Goal: Contribute content: Add original content to the website for others to see

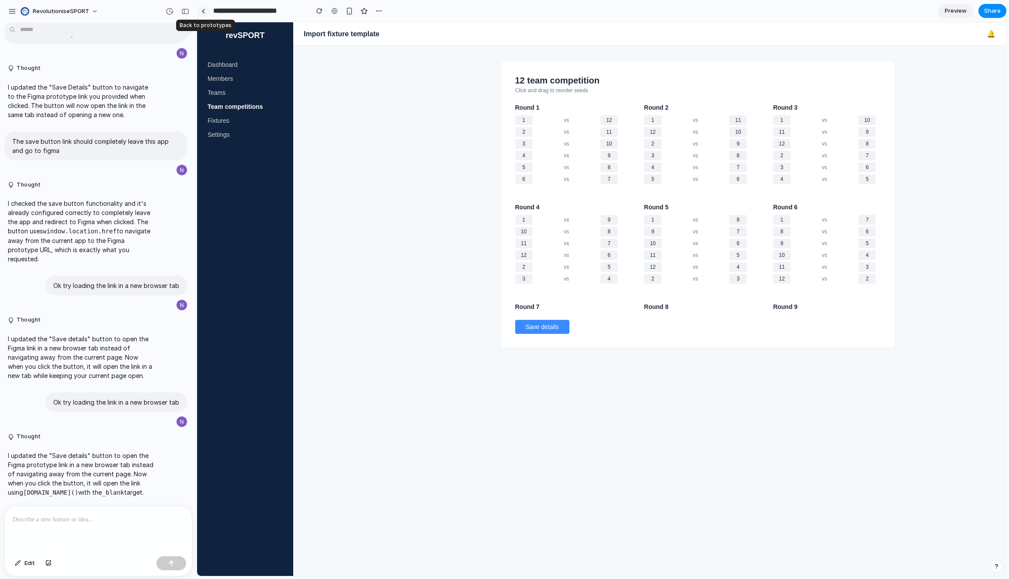
click at [203, 11] on div at bounding box center [203, 11] width 4 height 5
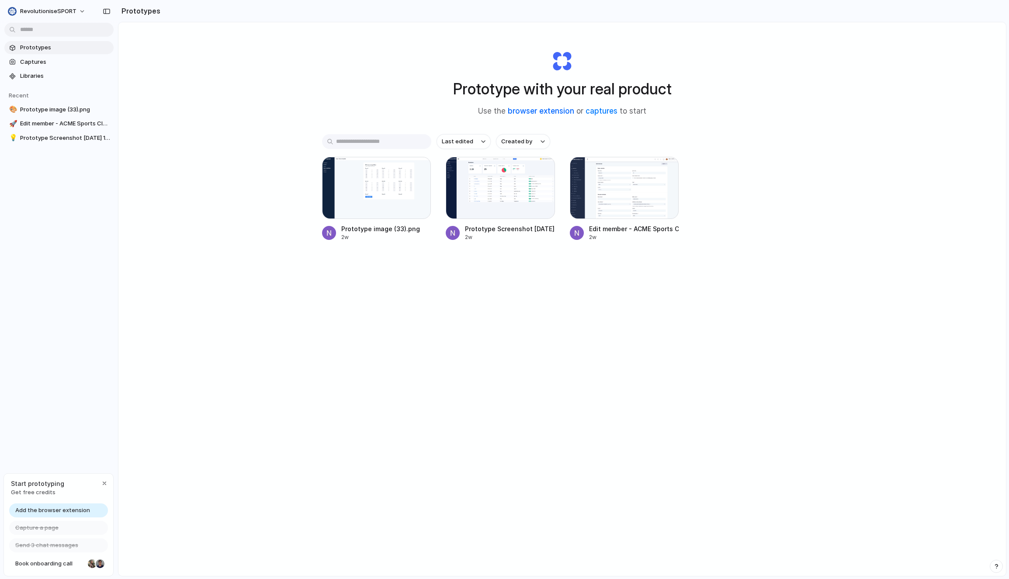
click at [547, 112] on link "browser extension" at bounding box center [541, 111] width 66 height 9
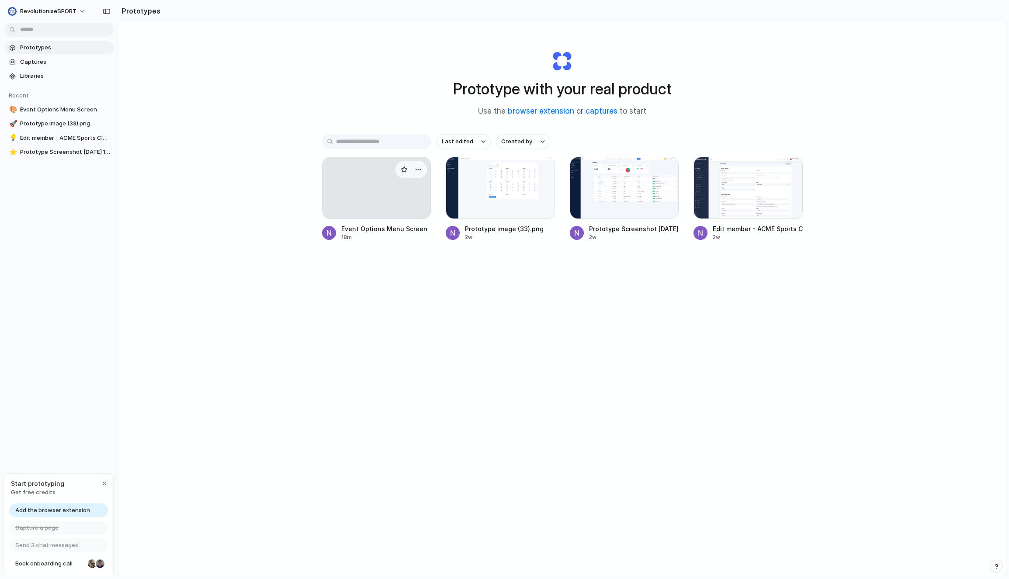
click at [392, 197] on div at bounding box center [376, 188] width 109 height 62
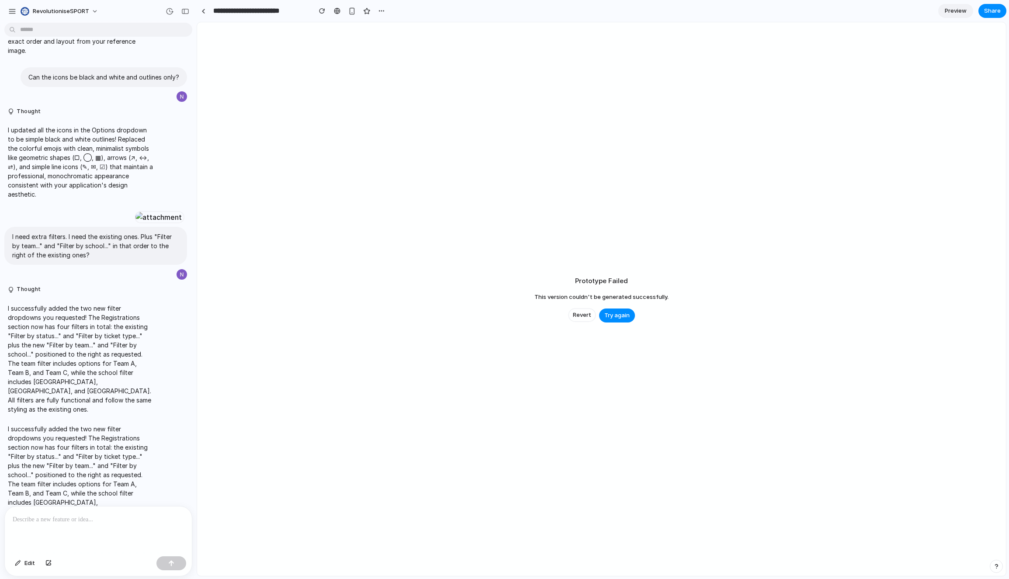
scroll to position [557, 0]
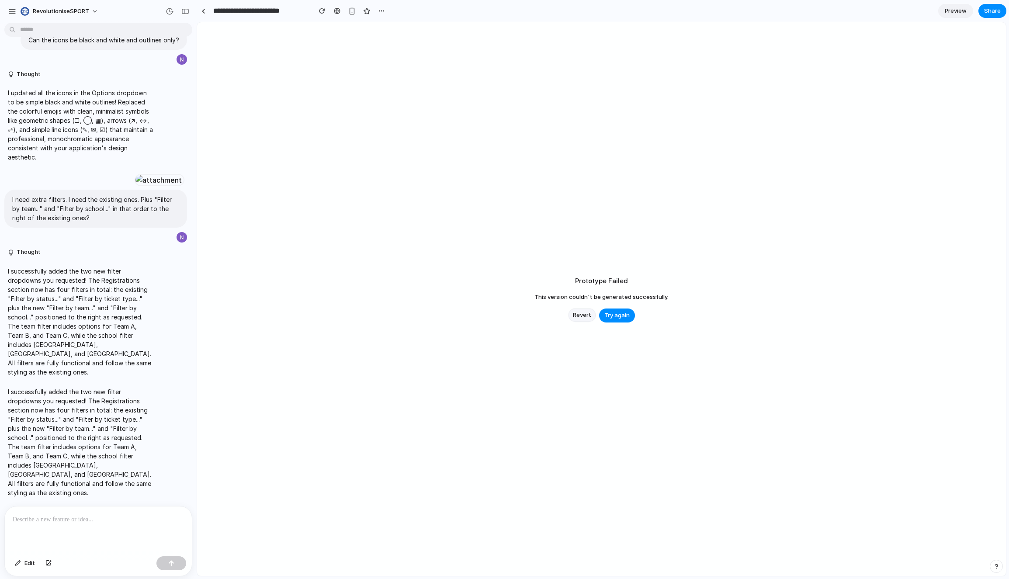
click at [592, 312] on button "Revert" at bounding box center [581, 314] width 27 height 13
click at [582, 318] on button "Revert" at bounding box center [581, 314] width 27 height 13
click at [582, 318] on span "Revert" at bounding box center [582, 315] width 18 height 9
click at [580, 318] on span "Revert" at bounding box center [582, 315] width 18 height 9
click at [612, 314] on span "Try again" at bounding box center [616, 315] width 25 height 9
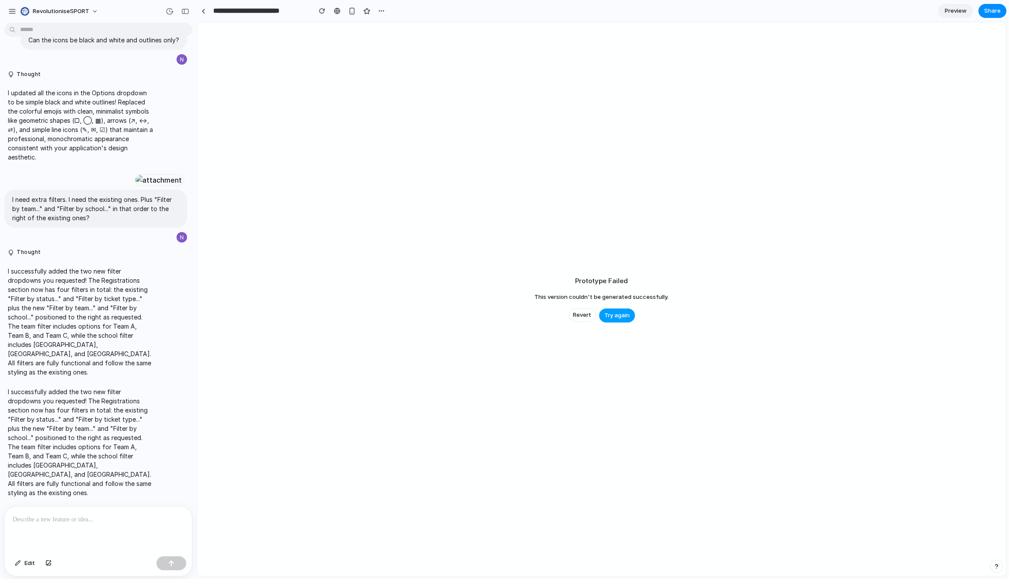
click at [612, 314] on span "Try again" at bounding box center [616, 315] width 25 height 9
click at [578, 315] on span "Revert" at bounding box center [582, 315] width 18 height 9
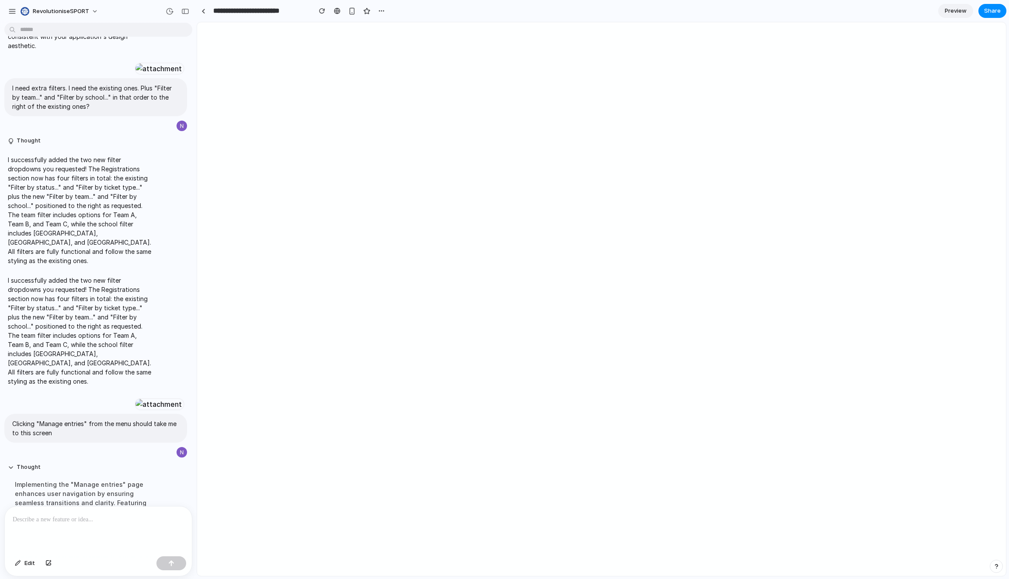
scroll to position [1027, 0]
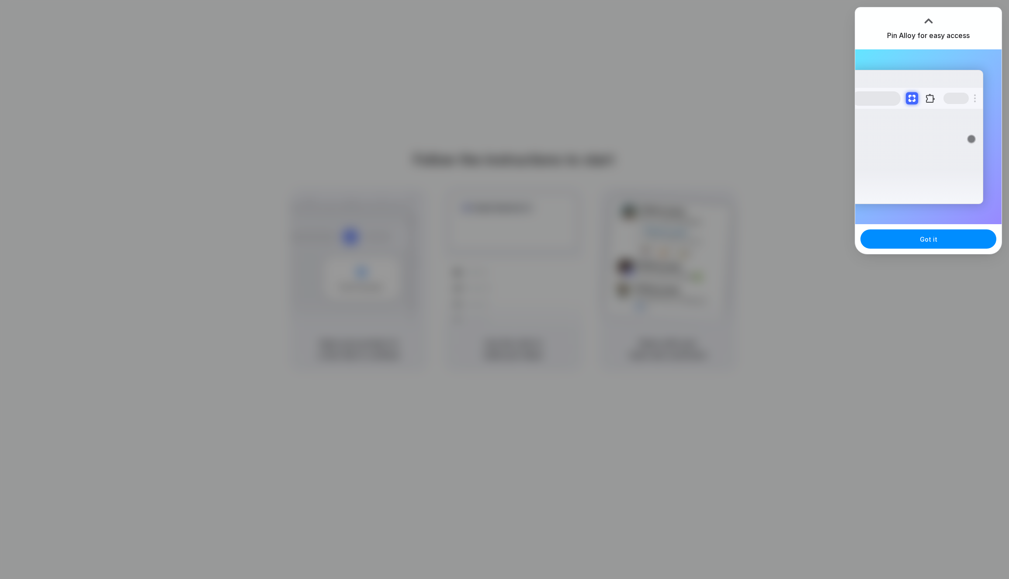
click at [505, 290] on div at bounding box center [505, 290] width 0 height 0
click at [925, 239] on span "Got it" at bounding box center [928, 239] width 17 height 9
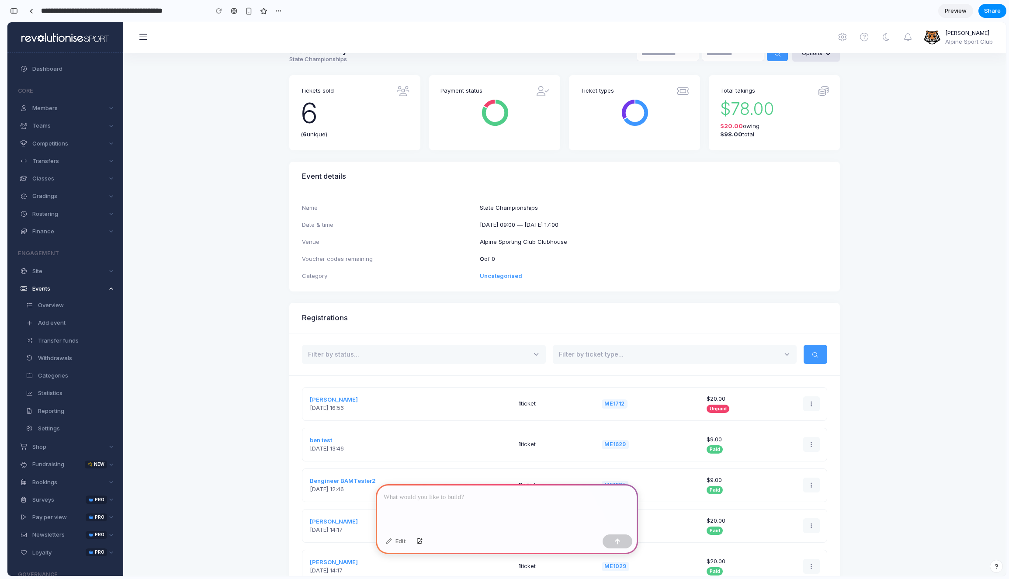
scroll to position [10, 0]
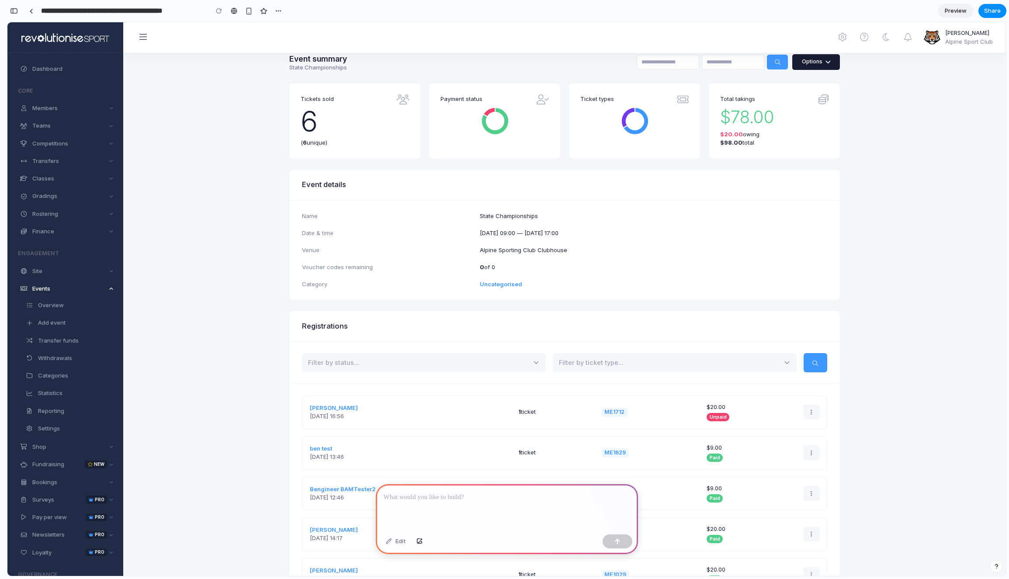
click at [825, 60] on icon at bounding box center [828, 62] width 9 height 9
click at [413, 501] on p at bounding box center [507, 497] width 246 height 10
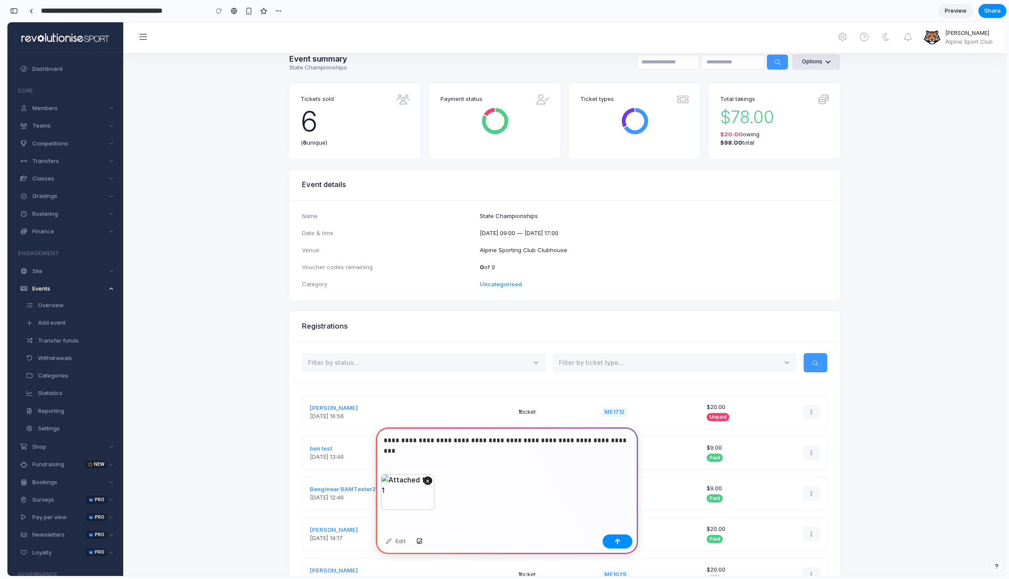
click at [424, 440] on p "**********" at bounding box center [507, 440] width 246 height 10
click at [628, 539] on button "button" at bounding box center [618, 541] width 30 height 14
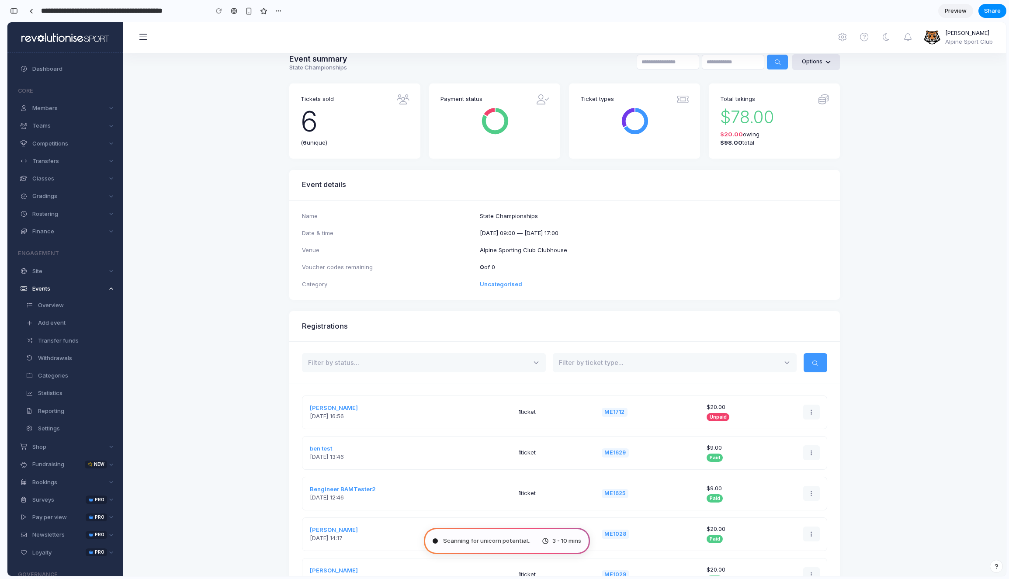
scroll to position [0, 0]
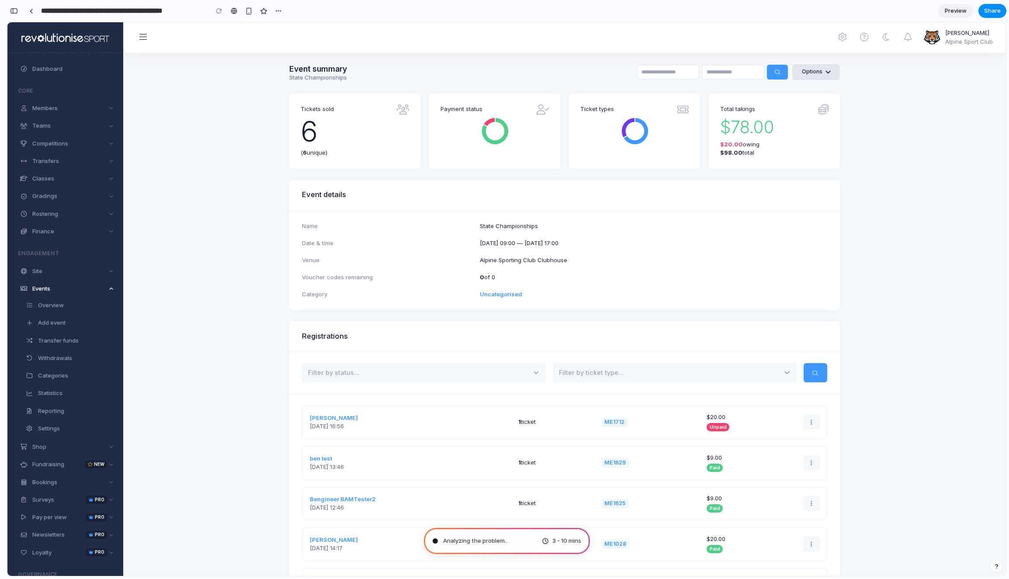
click at [532, 230] on div "Date & time Thu 12 Jun 2025 09:00 — Mon 31 Aug 2026 17:00" at bounding box center [565, 238] width 534 height 17
click at [55, 108] on span "Members" at bounding box center [69, 108] width 75 height 9
click at [111, 291] on span "Events" at bounding box center [65, 289] width 107 height 16
click at [111, 289] on span at bounding box center [111, 289] width 4 height 4
click at [277, 11] on div "button" at bounding box center [278, 10] width 7 height 7
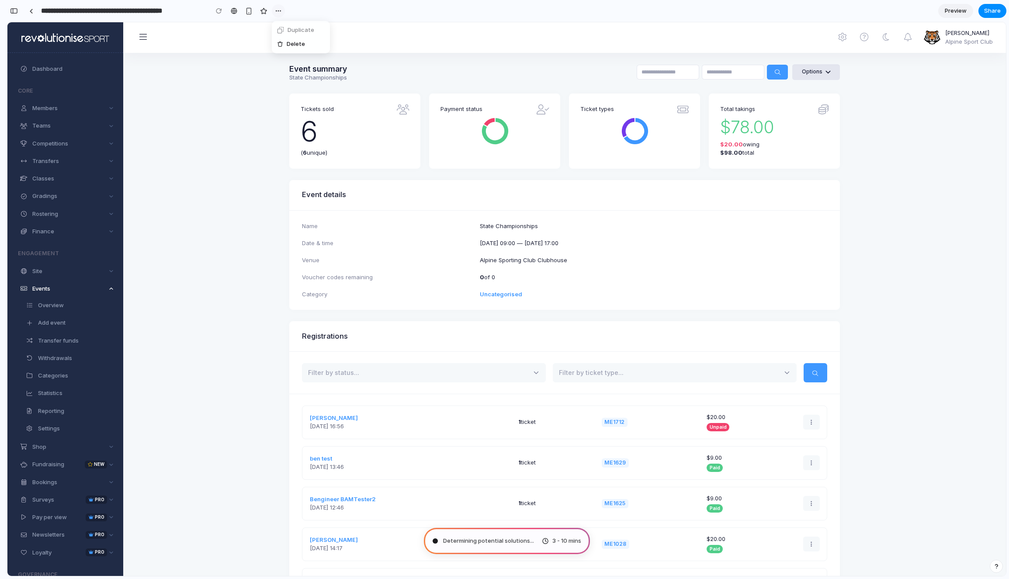
click at [277, 11] on div "Duplicate Delete" at bounding box center [504, 289] width 1009 height 579
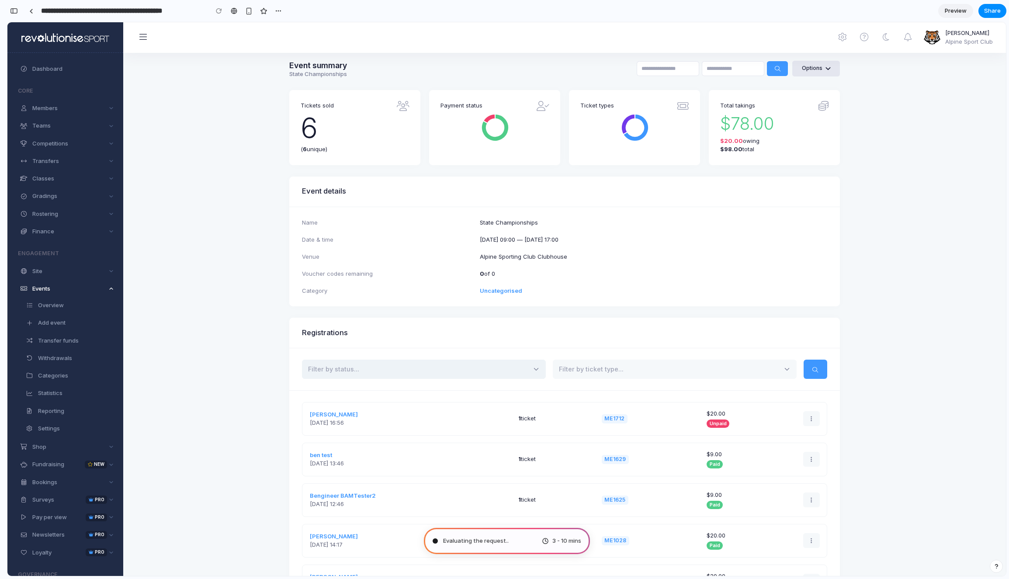
click at [378, 374] on span "Filter by status..." at bounding box center [424, 369] width 244 height 19
click at [537, 370] on span "Filter by status..." at bounding box center [424, 370] width 244 height 19
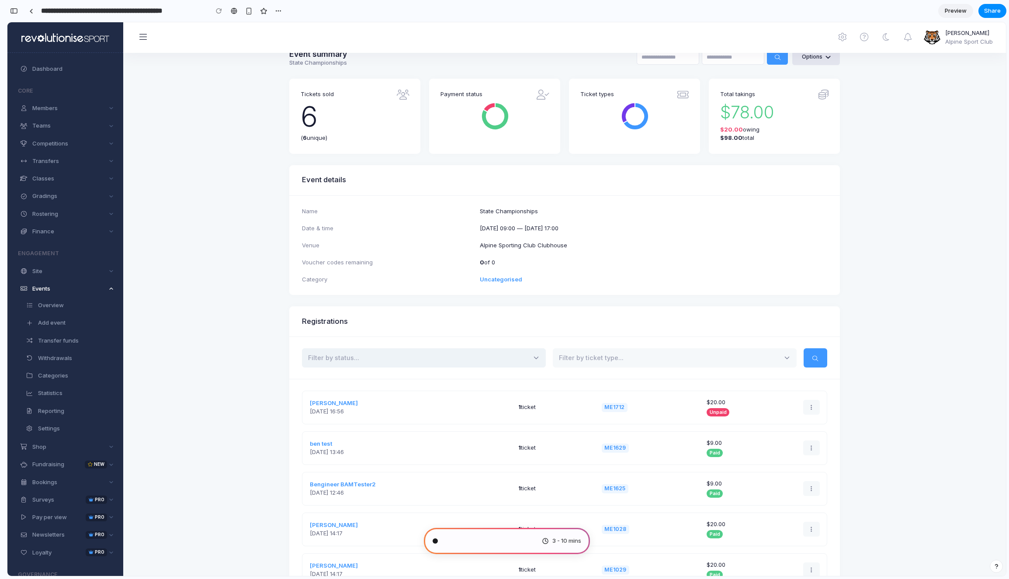
scroll to position [0, 0]
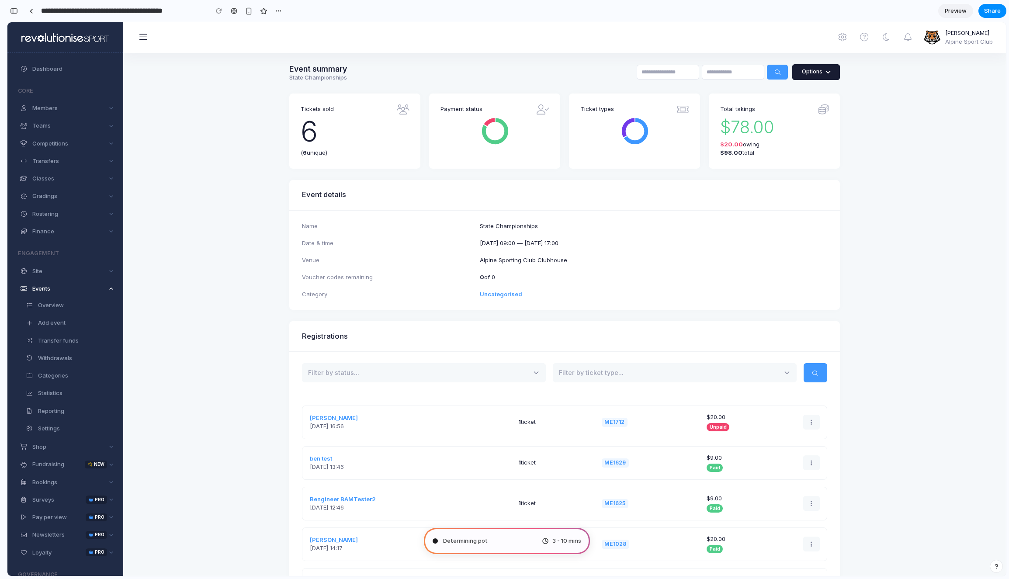
click at [801, 73] on link "Options" at bounding box center [816, 72] width 48 height 16
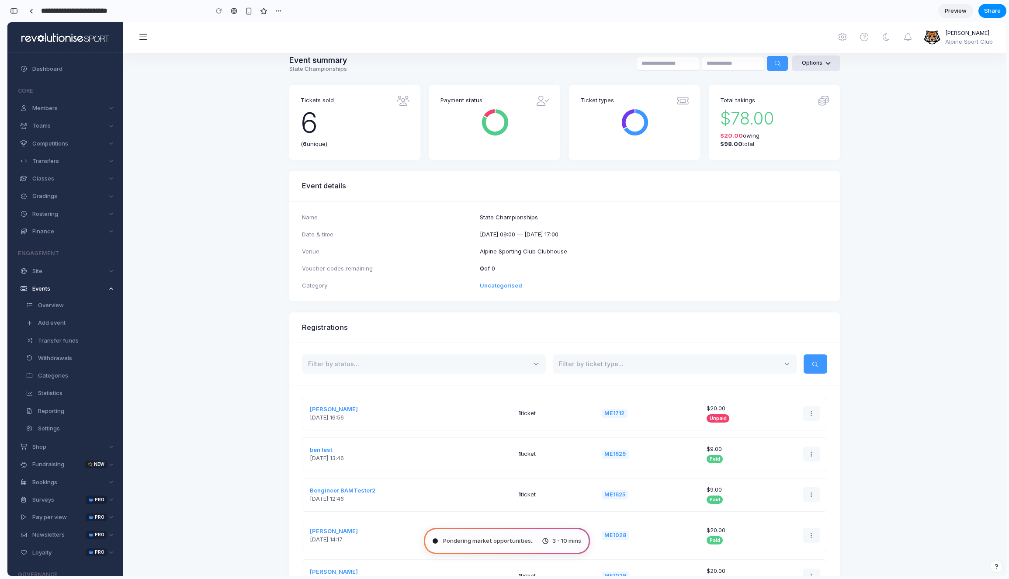
type input "**********"
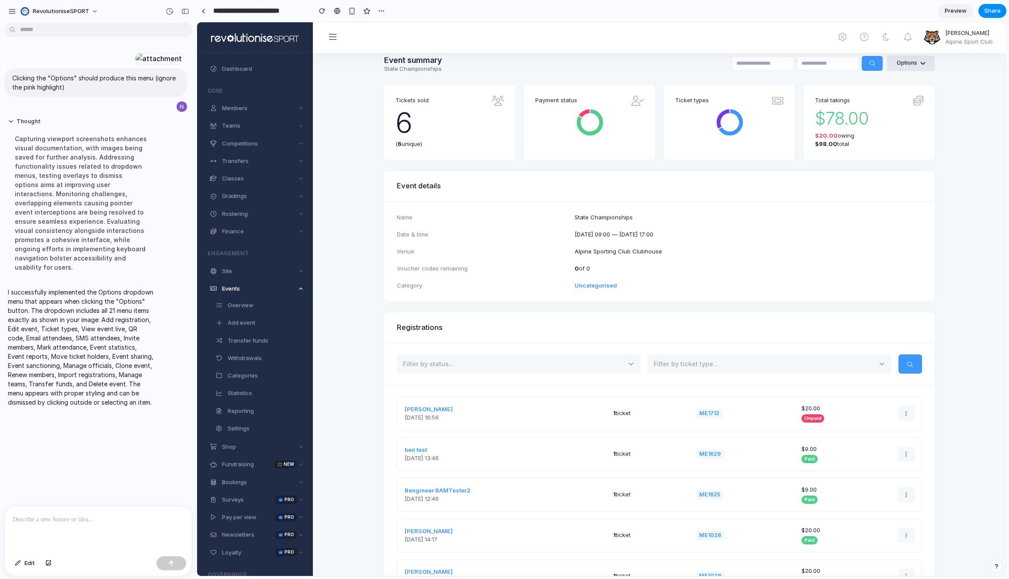
scroll to position [0, 0]
click at [40, 522] on p at bounding box center [98, 519] width 171 height 10
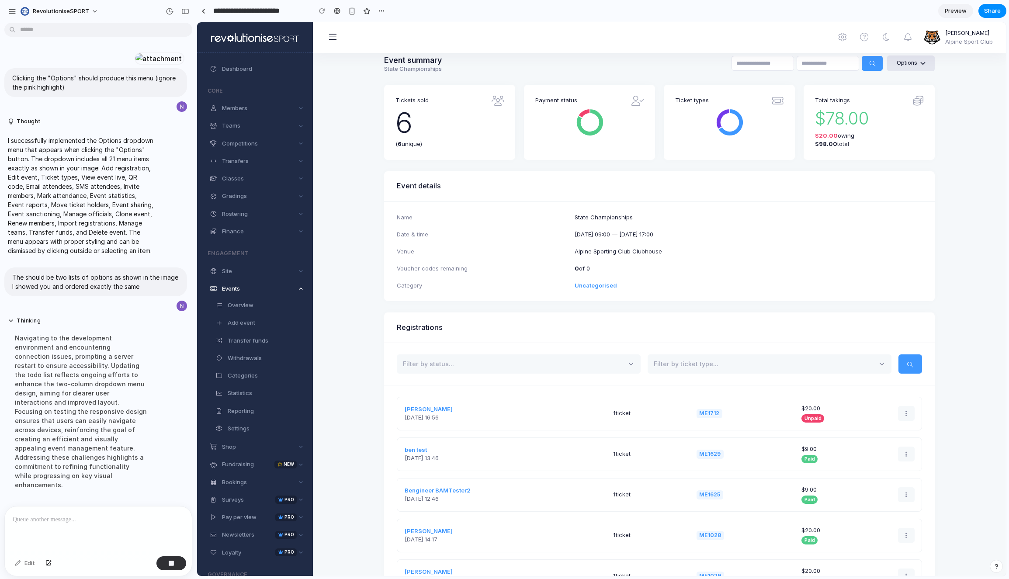
scroll to position [137, 0]
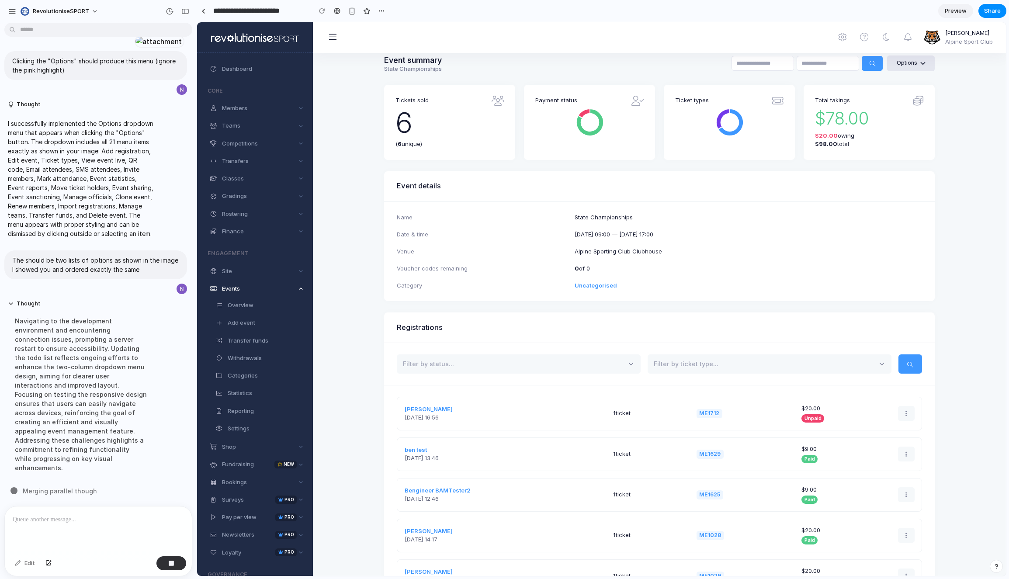
drag, startPoint x: 59, startPoint y: 518, endPoint x: 63, endPoint y: 518, distance: 4.8
click at [59, 518] on p at bounding box center [98, 519] width 171 height 10
click at [66, 520] on p at bounding box center [98, 519] width 171 height 10
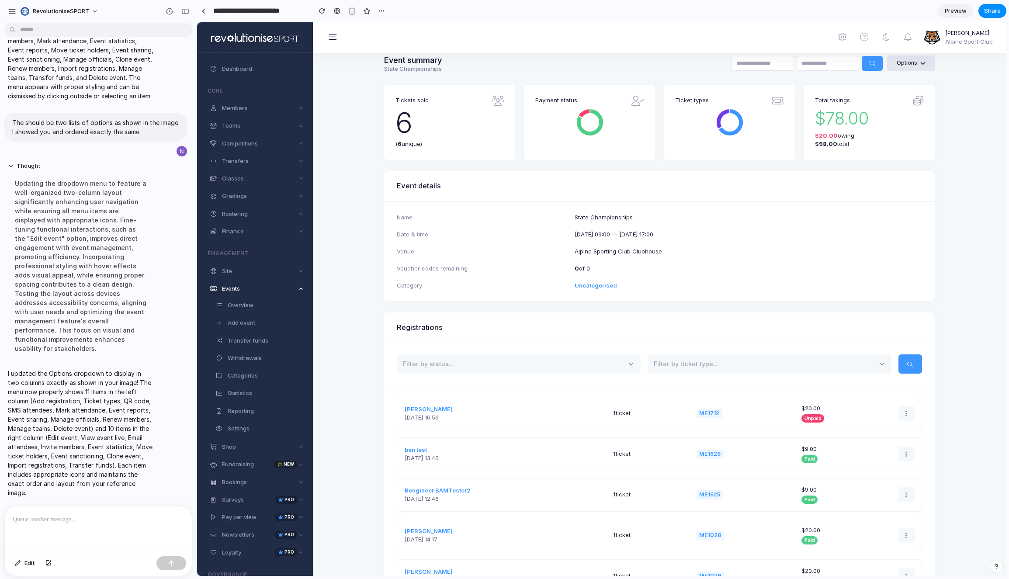
scroll to position [274, 0]
click at [44, 508] on div at bounding box center [98, 529] width 187 height 46
click at [39, 513] on div at bounding box center [98, 529] width 187 height 46
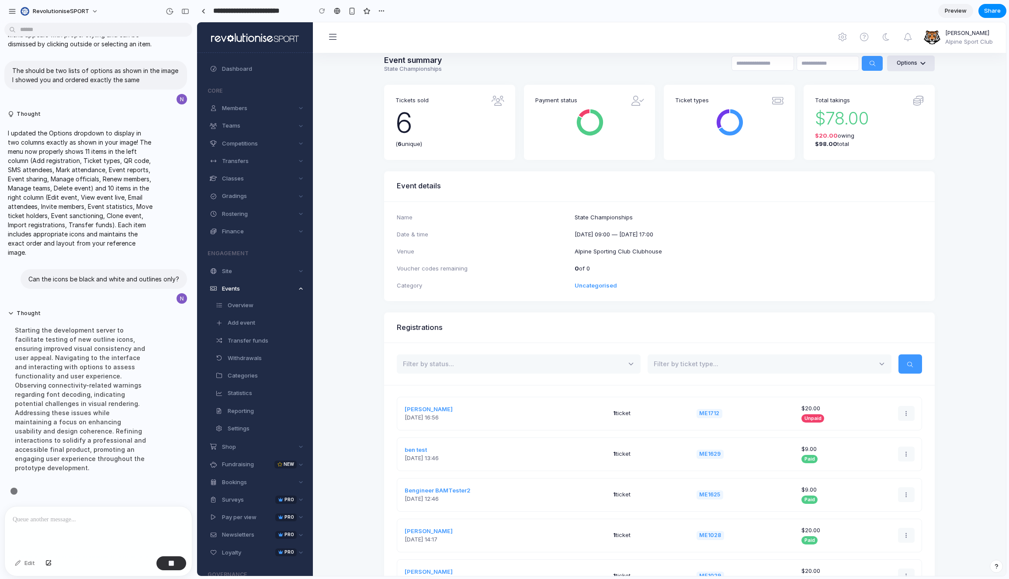
scroll to position [327, 0]
click at [41, 520] on p at bounding box center [98, 519] width 171 height 10
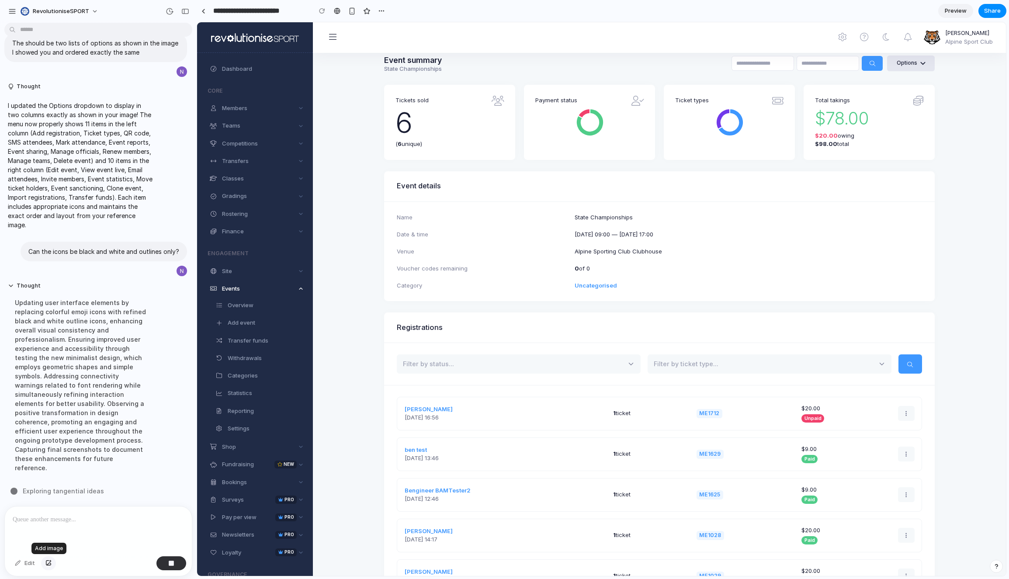
click at [49, 563] on div "button" at bounding box center [48, 563] width 6 height 5
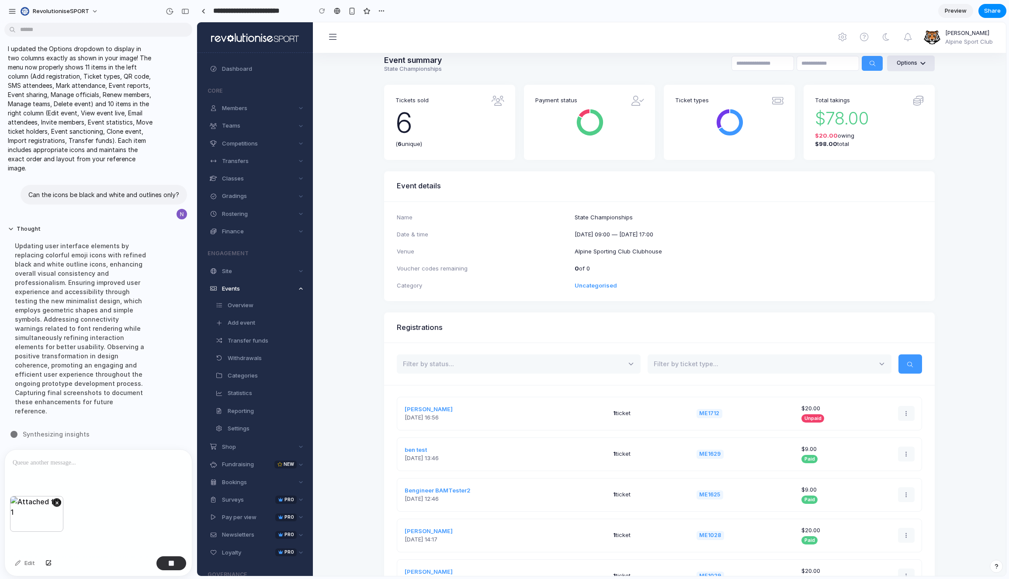
click at [33, 466] on p at bounding box center [98, 462] width 171 height 10
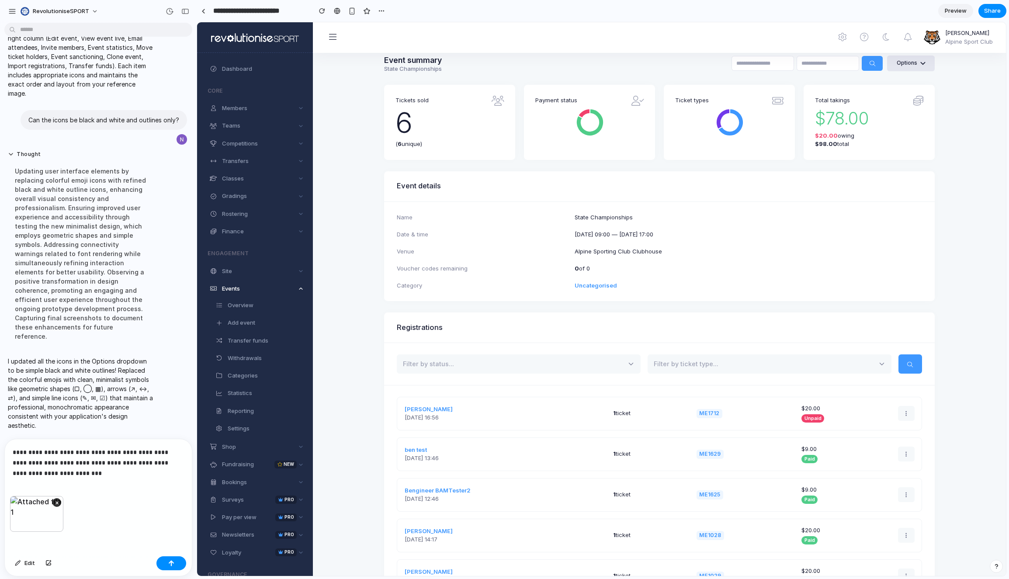
scroll to position [486, 0]
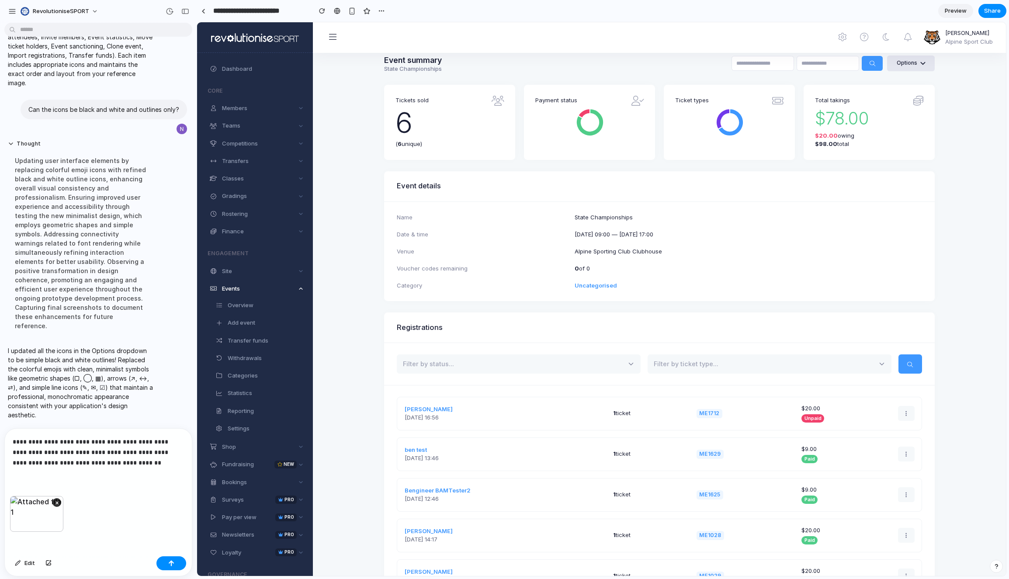
drag, startPoint x: 76, startPoint y: 517, endPoint x: 89, endPoint y: 518, distance: 12.2
click at [81, 517] on div "×" at bounding box center [98, 524] width 187 height 57
click at [171, 568] on button "button" at bounding box center [171, 563] width 30 height 14
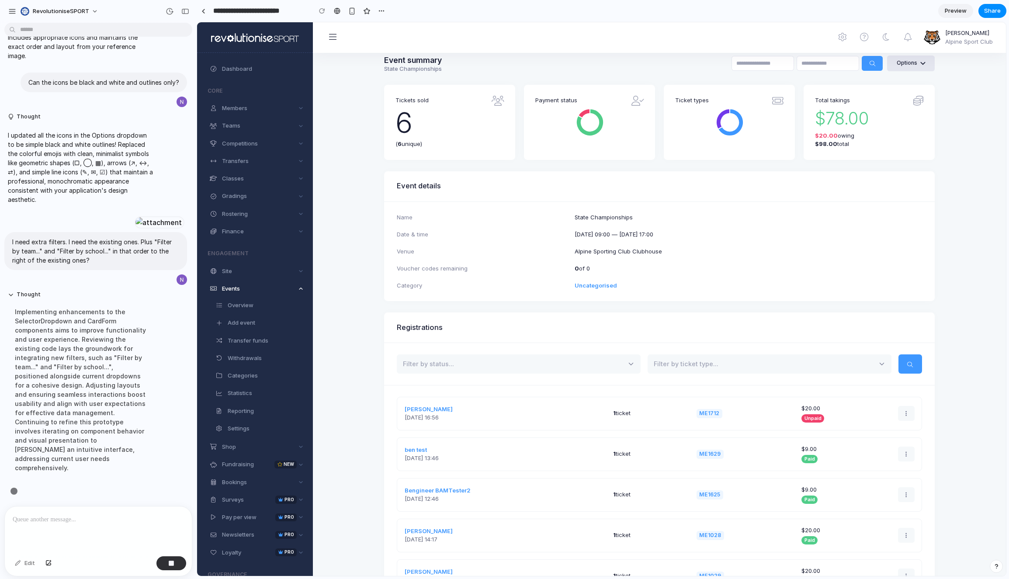
scroll to position [515, 0]
click at [100, 527] on div at bounding box center [98, 529] width 187 height 46
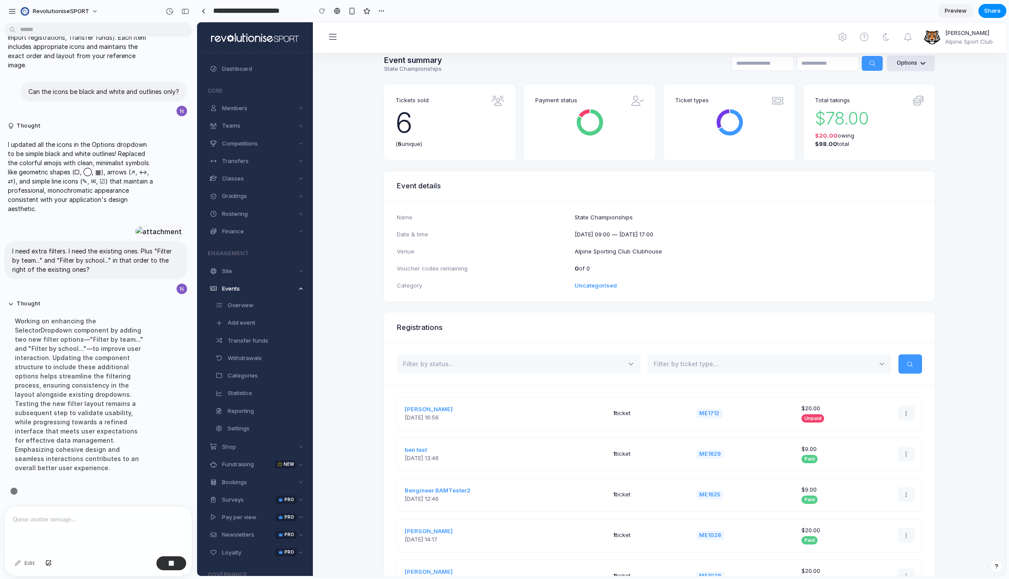
click at [62, 519] on p at bounding box center [98, 519] width 171 height 10
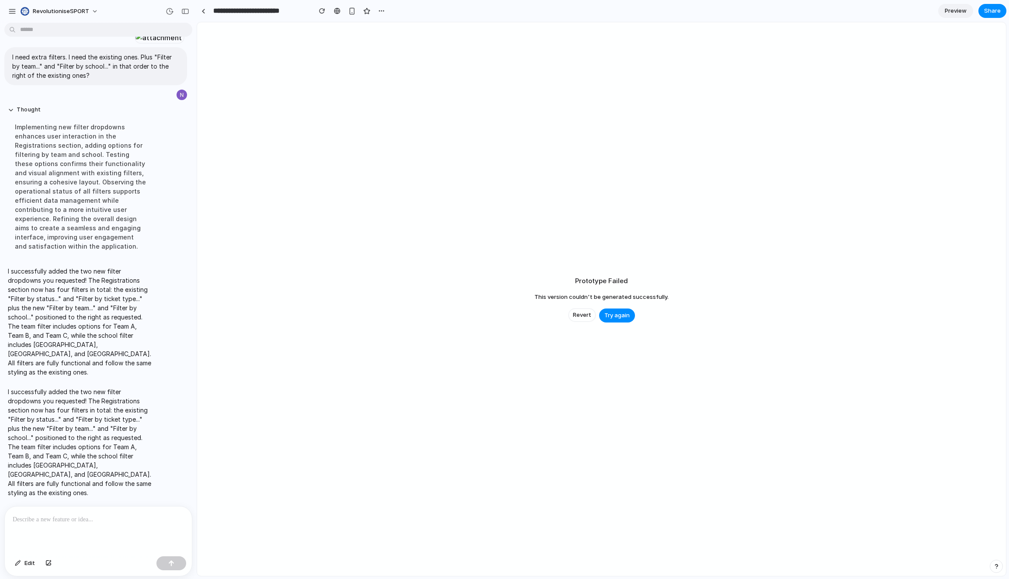
scroll to position [700, 0]
click at [621, 311] on button "Try again" at bounding box center [617, 315] width 36 height 14
click at [624, 314] on span "Try again" at bounding box center [616, 315] width 25 height 9
click at [617, 321] on button "Try again" at bounding box center [617, 315] width 36 height 14
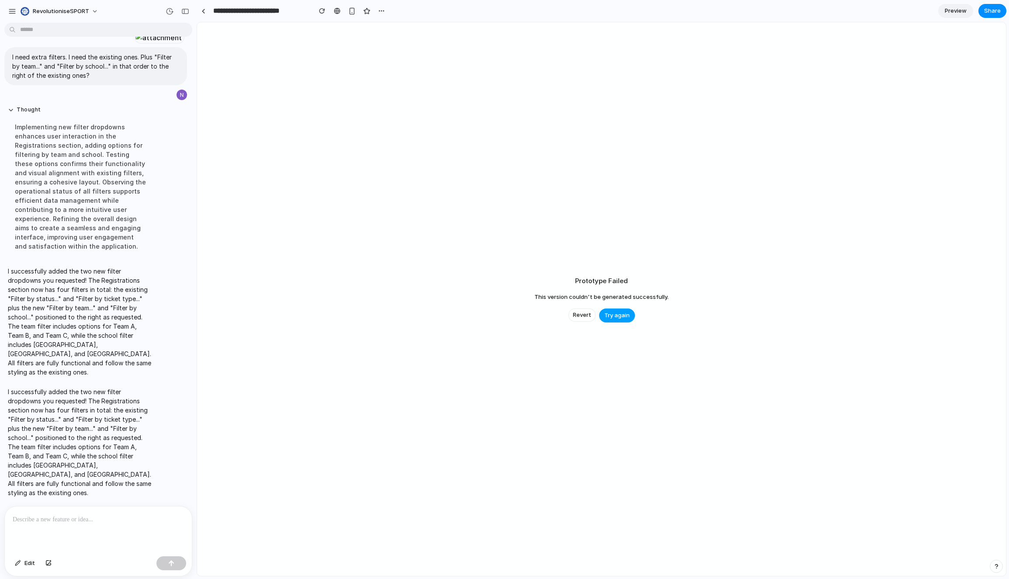
click at [617, 321] on button "Try again" at bounding box center [617, 315] width 36 height 14
click at [617, 320] on button "Try again" at bounding box center [617, 315] width 36 height 14
drag, startPoint x: 98, startPoint y: 523, endPoint x: 103, endPoint y: 523, distance: 4.8
click at [98, 523] on p at bounding box center [98, 519] width 171 height 10
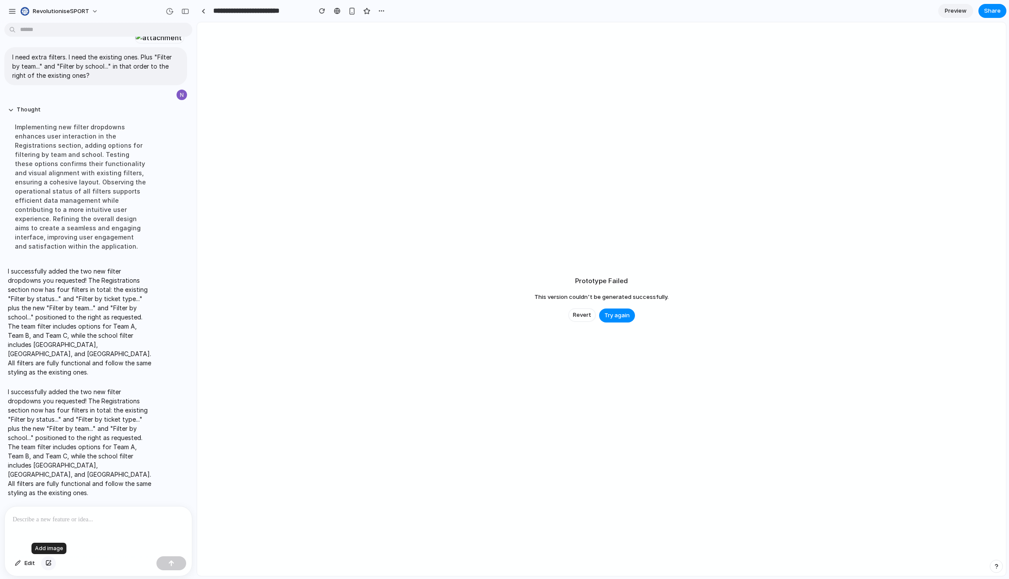
click at [48, 562] on div "button" at bounding box center [48, 563] width 6 height 5
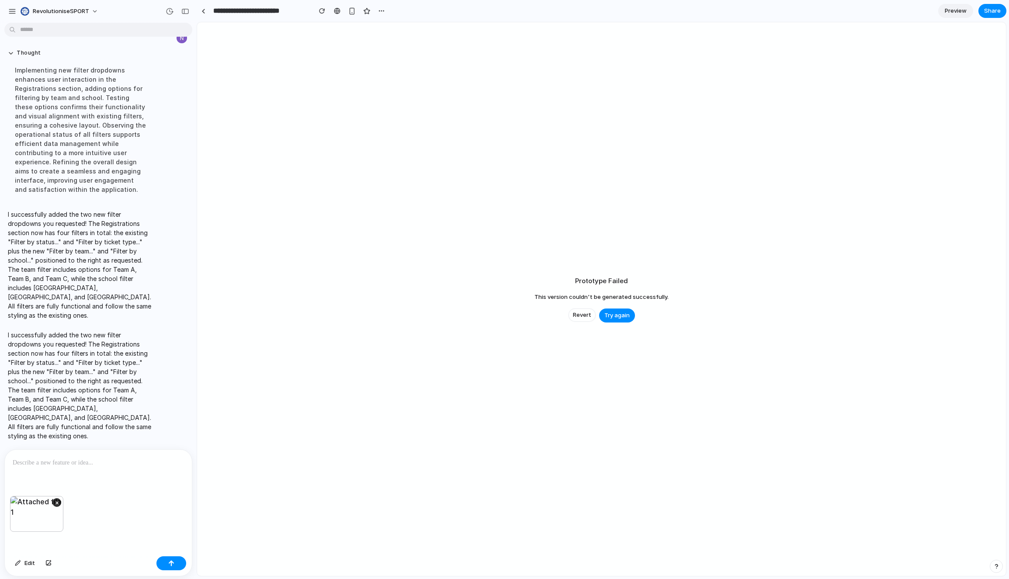
click at [37, 478] on div at bounding box center [98, 473] width 187 height 46
click at [39, 462] on p "**********" at bounding box center [98, 462] width 171 height 10
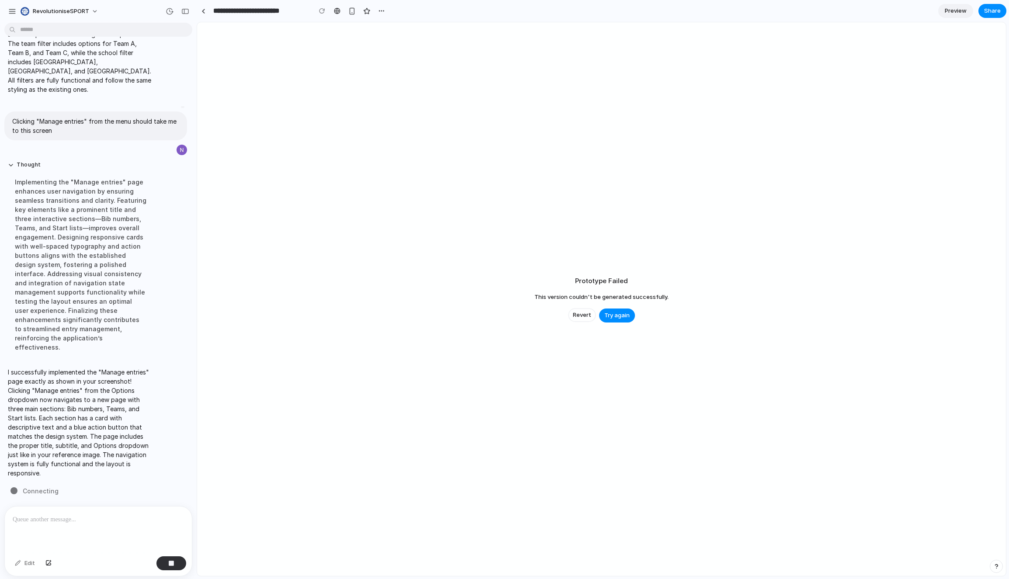
scroll to position [1027, 0]
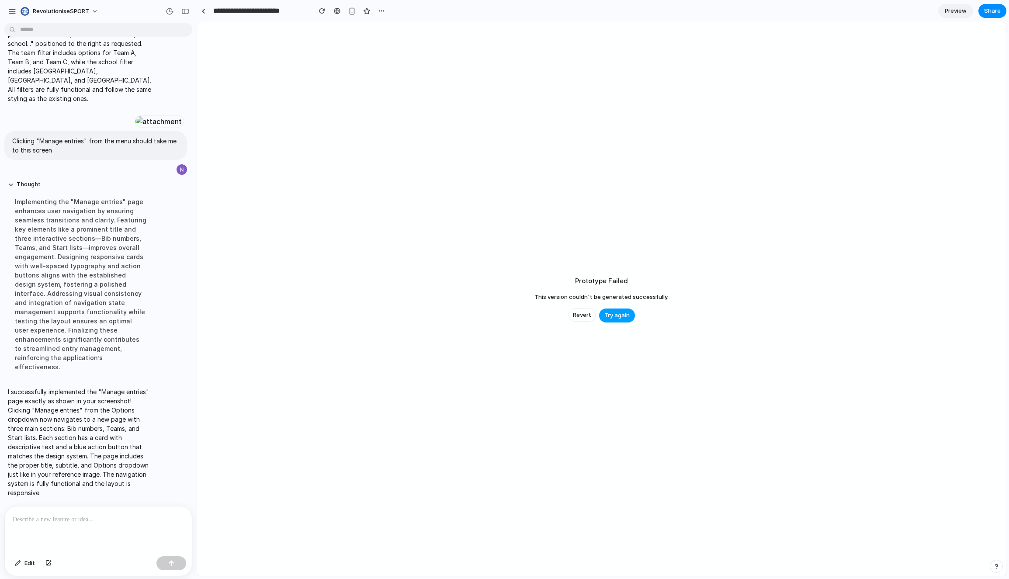
click at [609, 318] on span "Try again" at bounding box center [616, 315] width 25 height 9
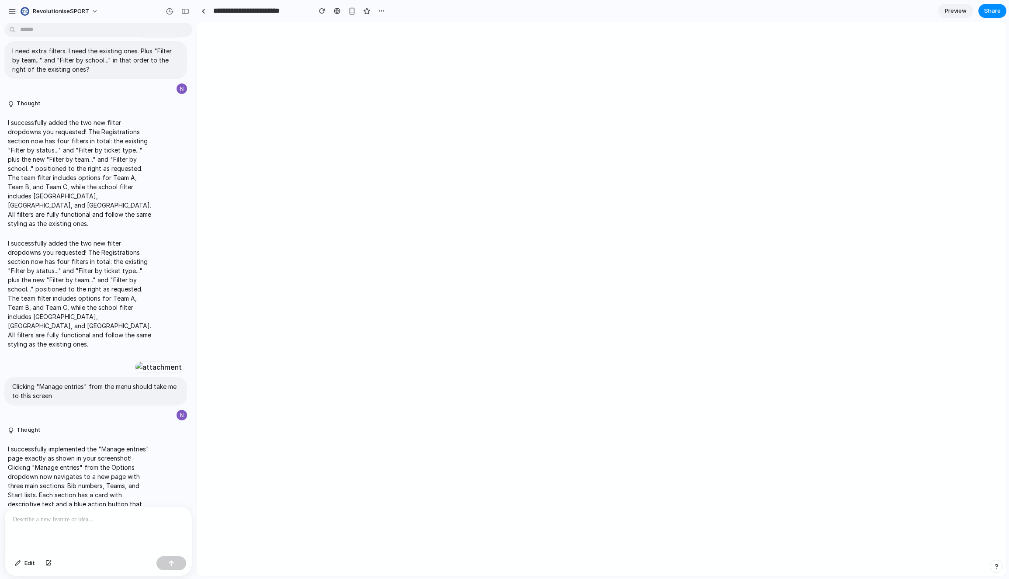
scroll to position [743, 0]
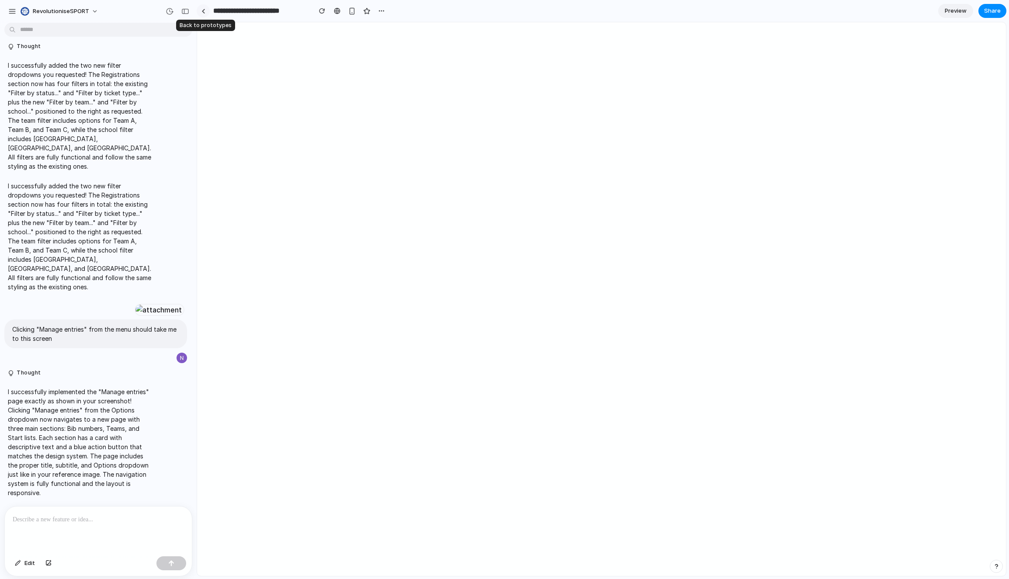
click at [202, 12] on div at bounding box center [203, 11] width 4 height 5
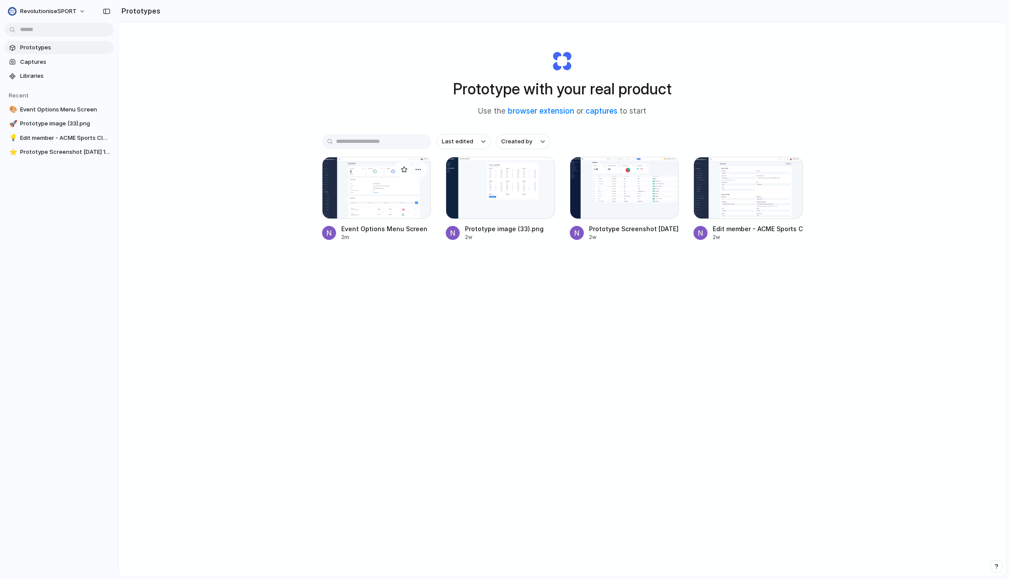
click at [385, 190] on div at bounding box center [376, 188] width 109 height 62
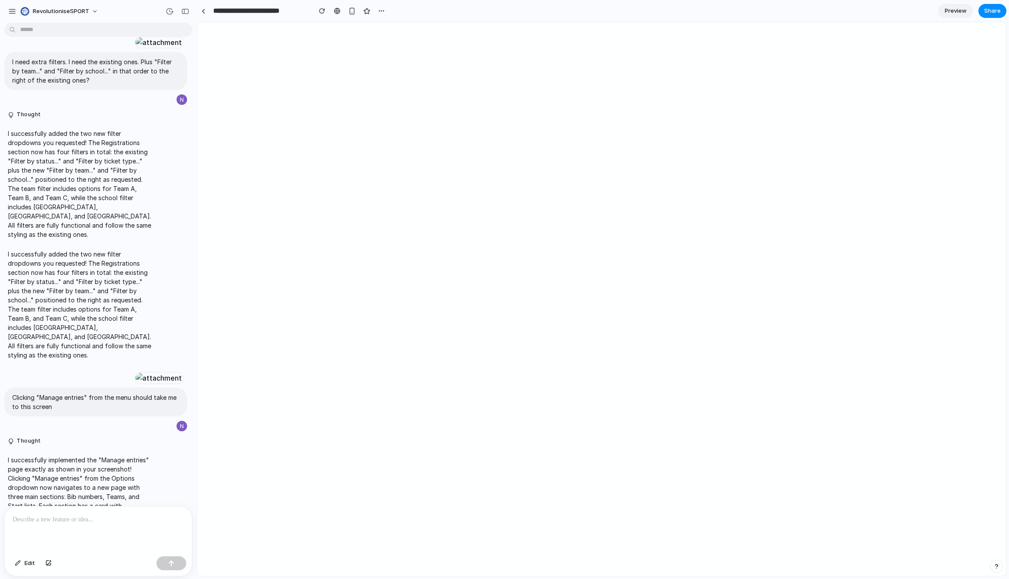
scroll to position [848, 0]
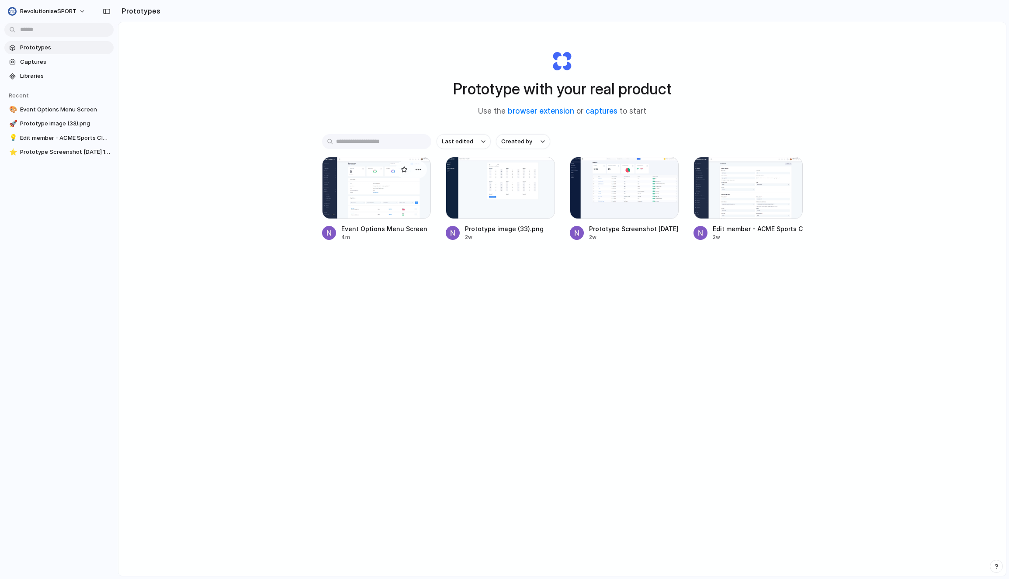
click at [391, 196] on div at bounding box center [376, 188] width 109 height 62
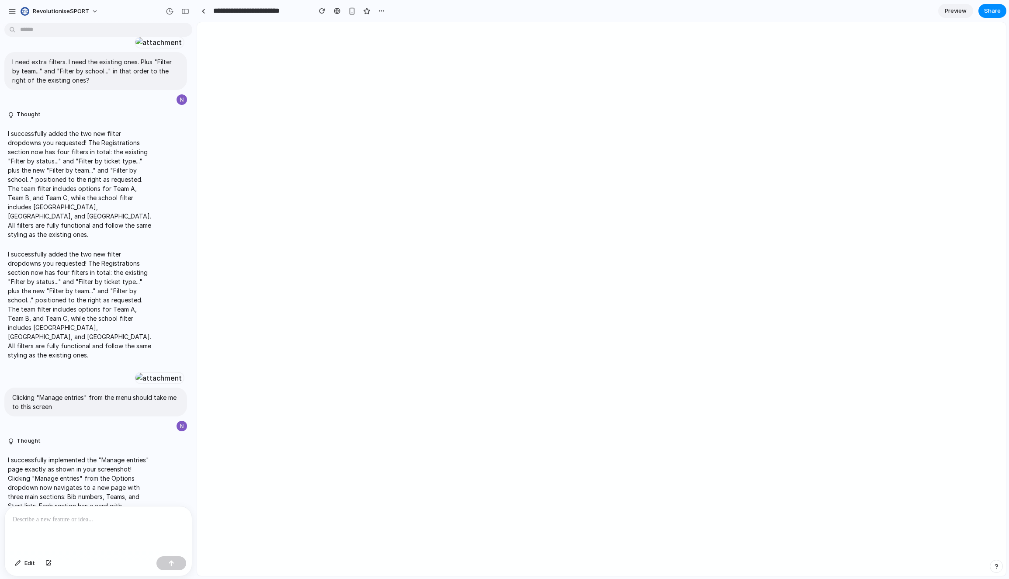
scroll to position [848, 0]
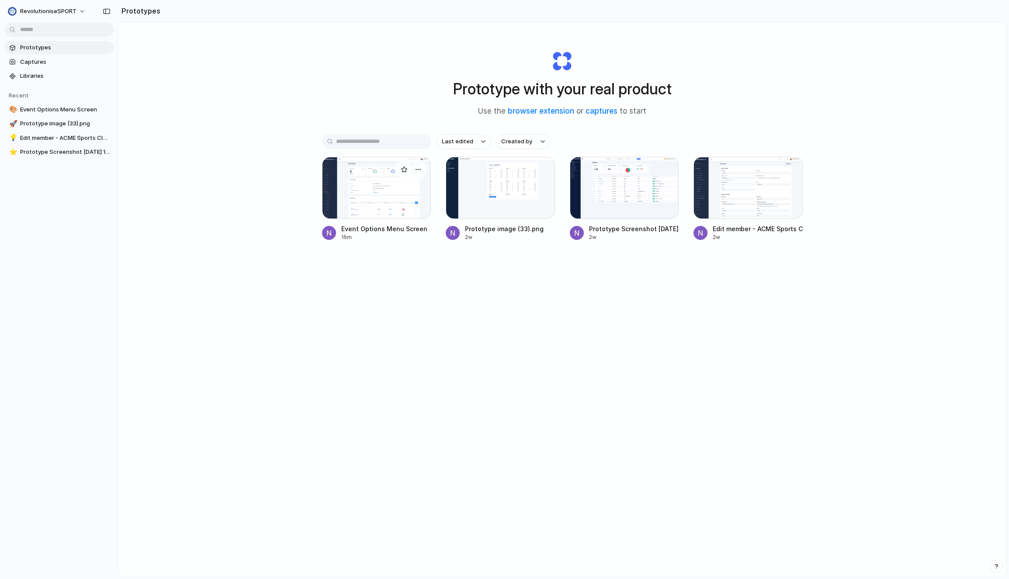
click at [350, 182] on div at bounding box center [376, 188] width 109 height 62
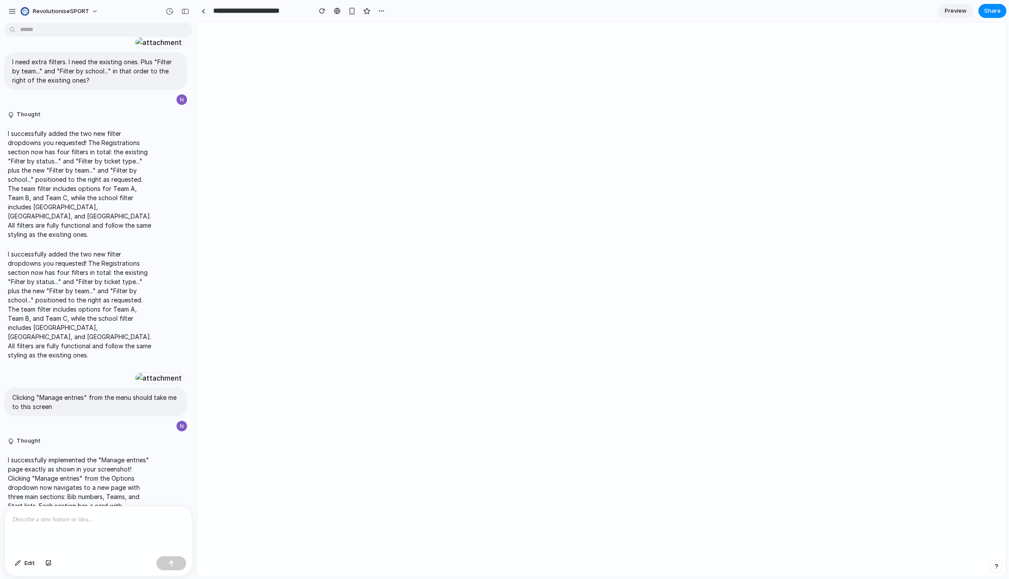
scroll to position [848, 0]
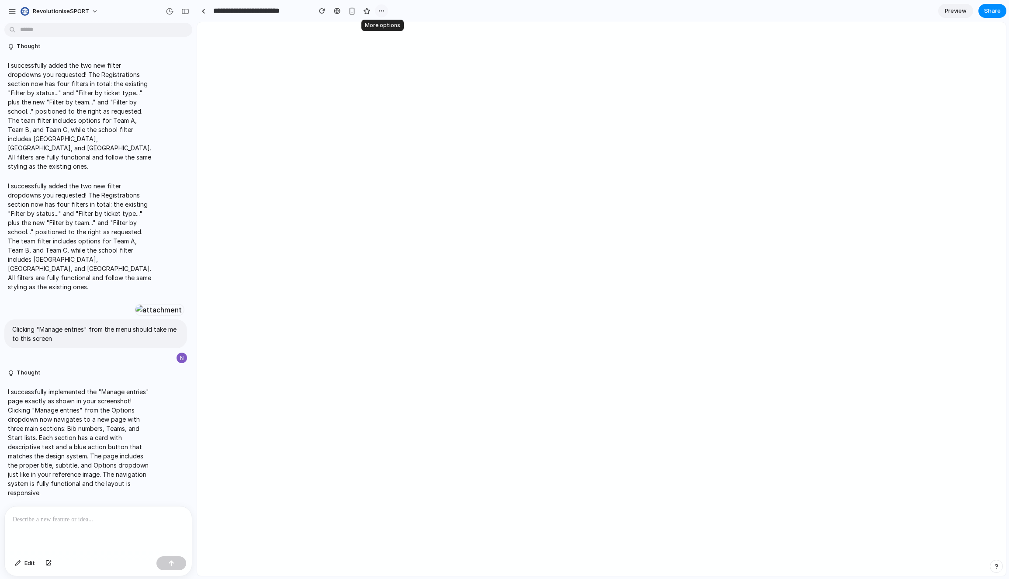
click at [384, 11] on div "button" at bounding box center [381, 10] width 7 height 7
click at [384, 11] on div "Duplicate Delete" at bounding box center [504, 289] width 1009 height 579
click at [381, 11] on div "button" at bounding box center [381, 10] width 7 height 7
click at [385, 31] on div at bounding box center [383, 30] width 7 height 7
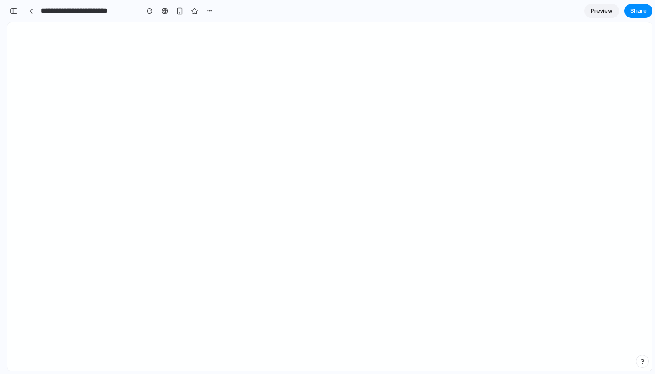
scroll to position [473, 0]
click at [12, 11] on div "button" at bounding box center [14, 11] width 8 height 6
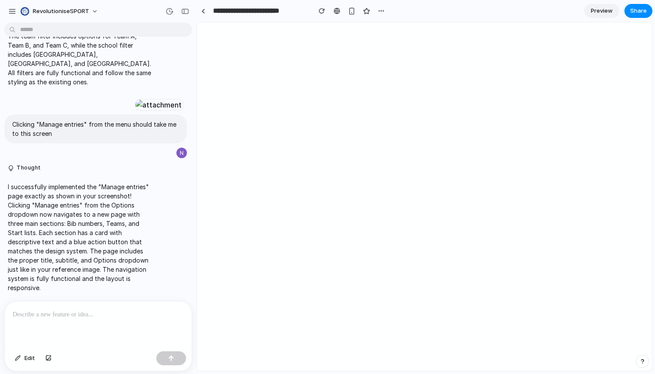
scroll to position [1053, 0]
click at [13, 11] on div "button" at bounding box center [12, 11] width 8 height 8
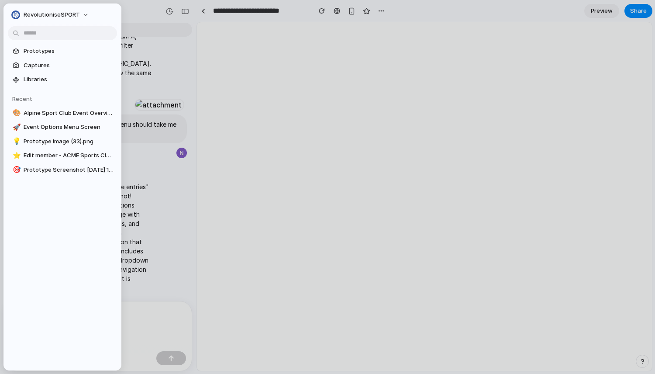
click at [151, 11] on div at bounding box center [327, 187] width 655 height 374
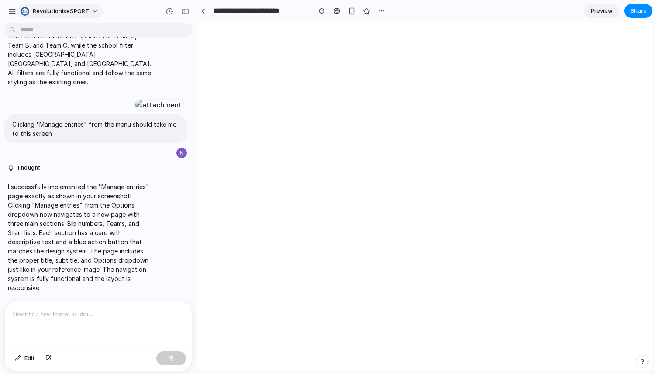
click at [68, 8] on span "revolutioniseSPORT" at bounding box center [61, 11] width 56 height 9
click at [130, 9] on div "Settings Invite members Change theme Sign out" at bounding box center [327, 187] width 655 height 374
click at [187, 11] on div "button" at bounding box center [185, 11] width 8 height 6
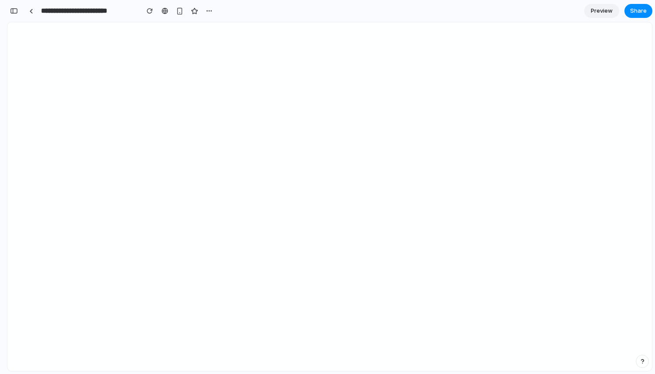
scroll to position [1826, 0]
click at [15, 9] on div "button" at bounding box center [14, 11] width 8 height 6
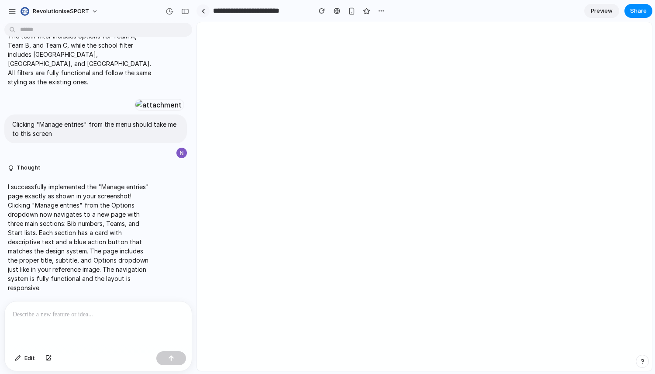
click at [204, 10] on div at bounding box center [203, 11] width 4 height 5
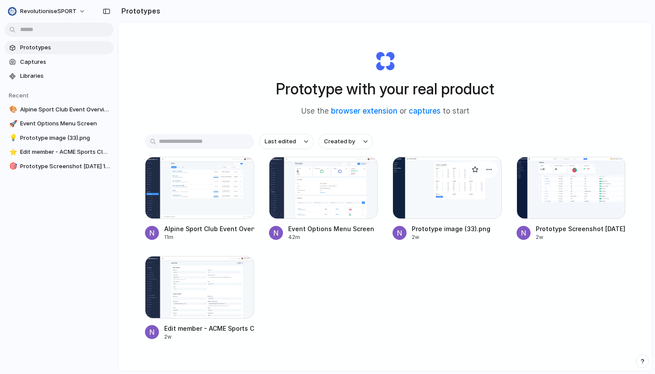
click at [470, 184] on div at bounding box center [447, 188] width 109 height 62
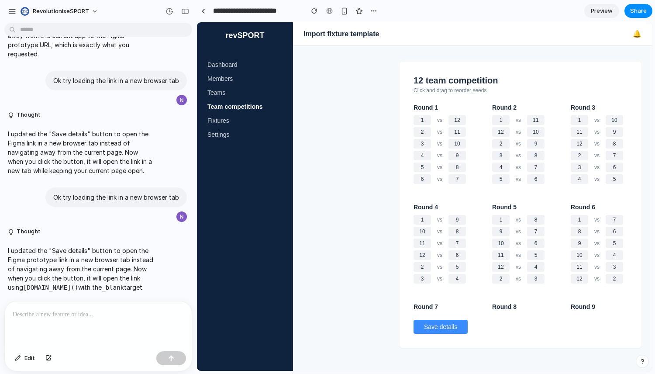
scroll to position [4444, 0]
click at [185, 13] on div "button" at bounding box center [185, 11] width 8 height 6
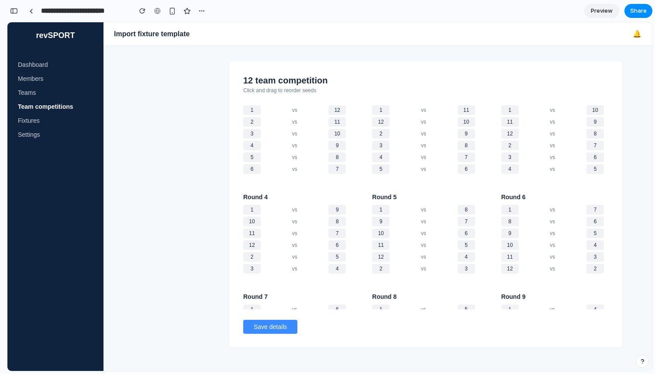
scroll to position [0, 0]
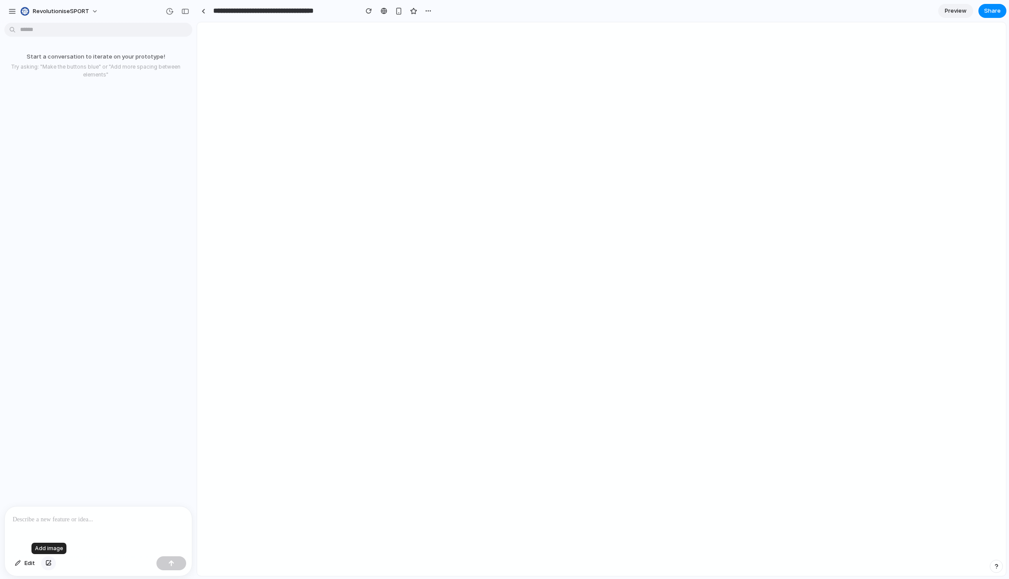
click at [45, 563] on div "button" at bounding box center [48, 563] width 6 height 5
click at [47, 470] on div at bounding box center [98, 473] width 187 height 46
type input "**********"
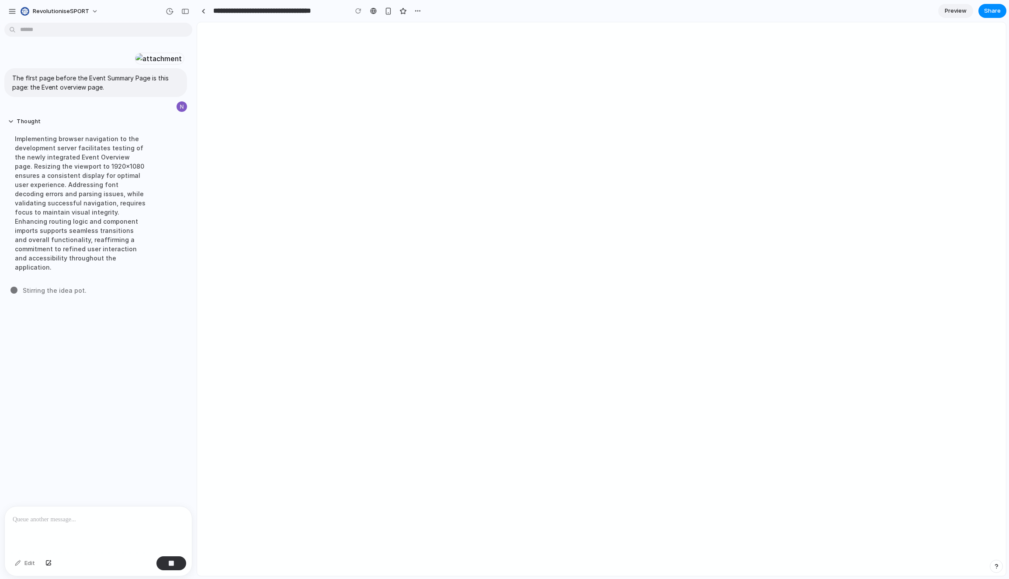
click at [79, 522] on p at bounding box center [98, 519] width 171 height 10
click at [92, 10] on button "revolutioniseSPORT" at bounding box center [60, 11] width 86 height 14
click at [95, 10] on button "revolutioniseSPORT" at bounding box center [60, 11] width 86 height 14
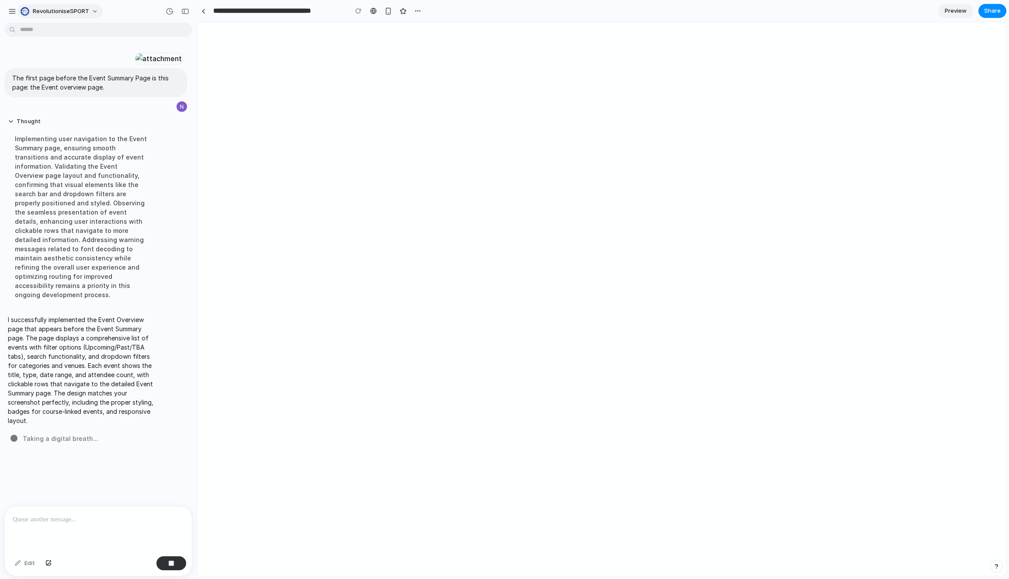
scroll to position [11, 0]
drag, startPoint x: 97, startPoint y: 521, endPoint x: 159, endPoint y: 471, distance: 79.3
click at [98, 521] on p at bounding box center [98, 519] width 171 height 10
click at [78, 522] on p at bounding box center [98, 519] width 171 height 10
click at [59, 521] on p "**********" at bounding box center [98, 519] width 171 height 10
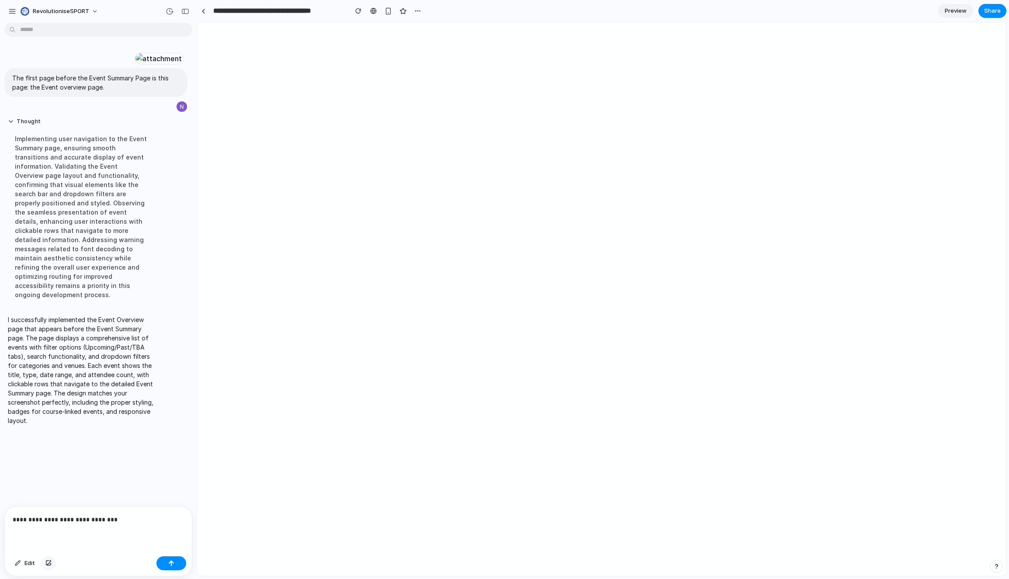
click at [49, 565] on div "button" at bounding box center [48, 563] width 6 height 5
click at [90, 472] on div "**********" at bounding box center [98, 473] width 187 height 46
click at [122, 465] on p "**********" at bounding box center [98, 462] width 171 height 10
drag, startPoint x: 65, startPoint y: 462, endPoint x: 69, endPoint y: 471, distance: 10.6
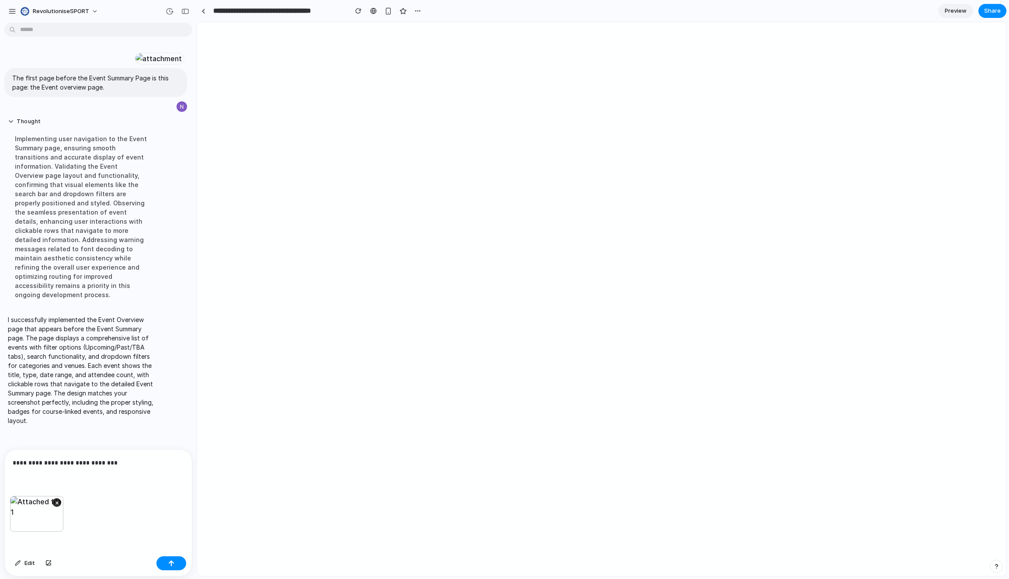
click at [65, 462] on p "**********" at bounding box center [98, 462] width 171 height 10
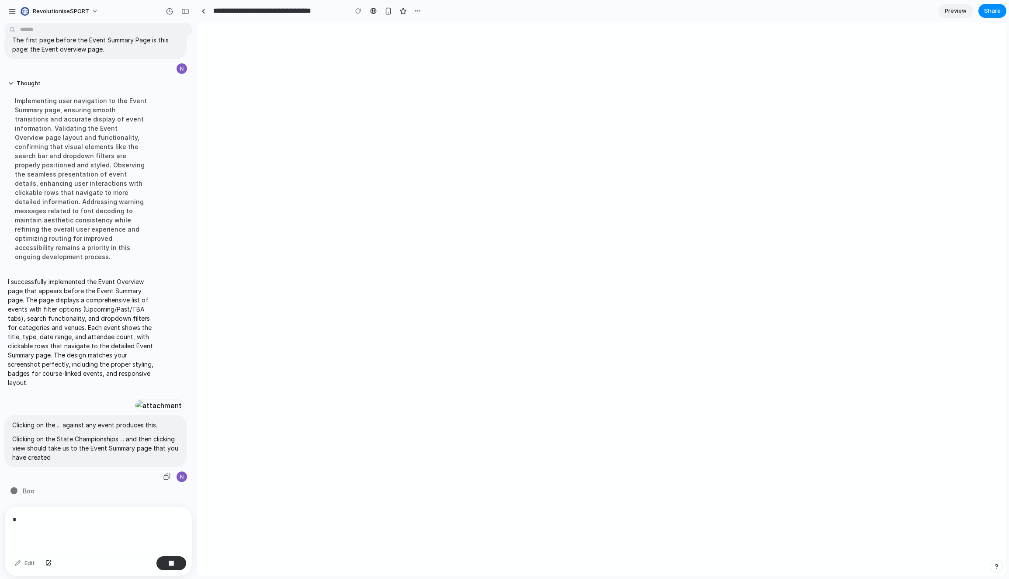
scroll to position [192, 0]
click at [76, 516] on p "*" at bounding box center [98, 519] width 171 height 10
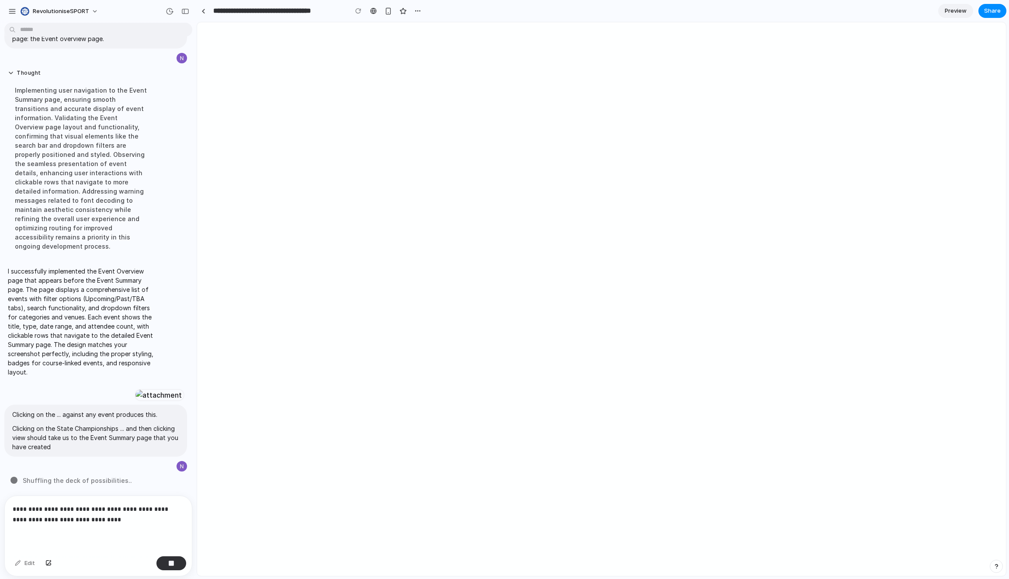
click at [74, 520] on p "**********" at bounding box center [98, 514] width 171 height 21
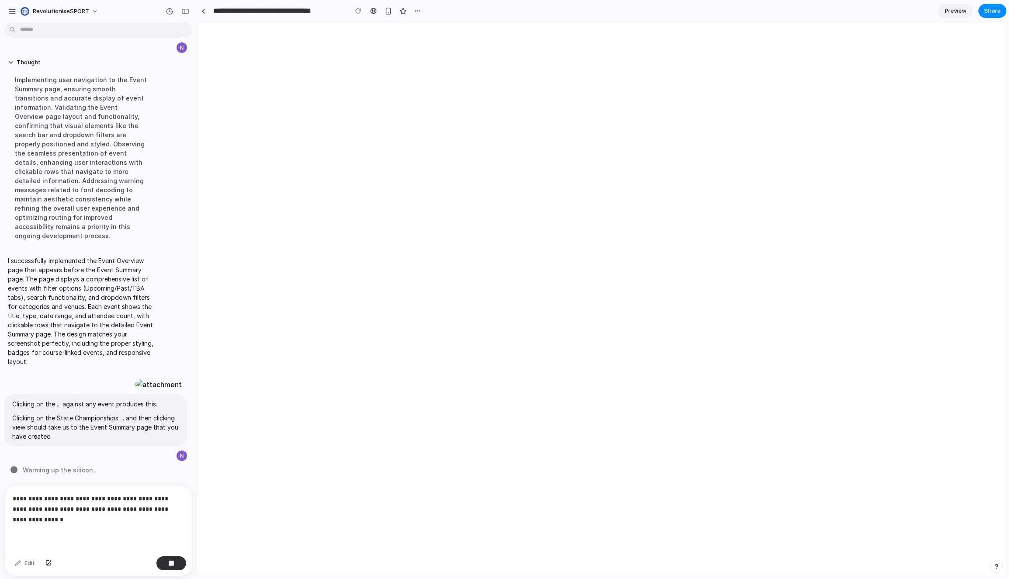
click at [147, 509] on p "**********" at bounding box center [98, 508] width 171 height 31
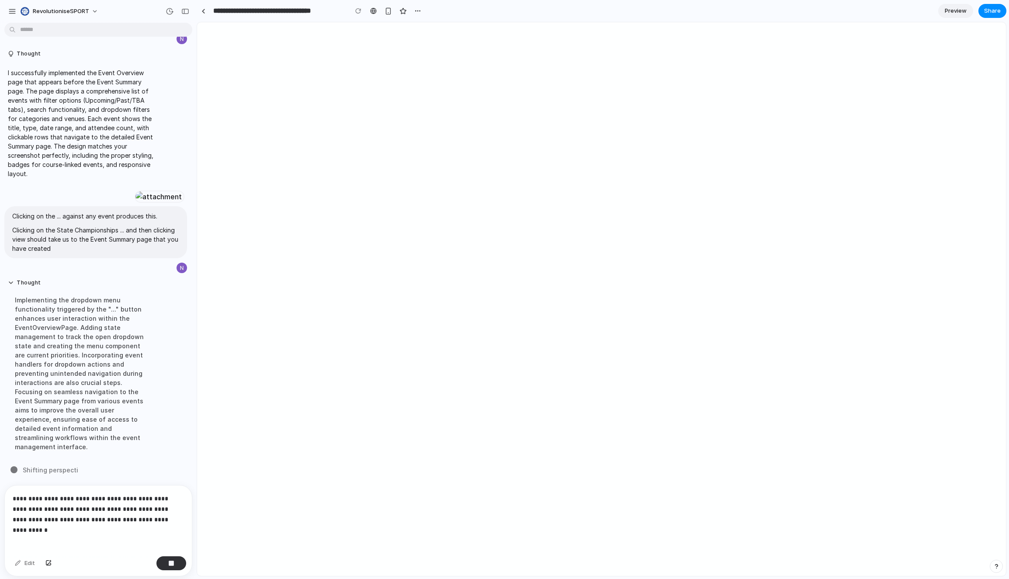
scroll to position [222, 0]
click at [51, 564] on div "button" at bounding box center [48, 563] width 6 height 5
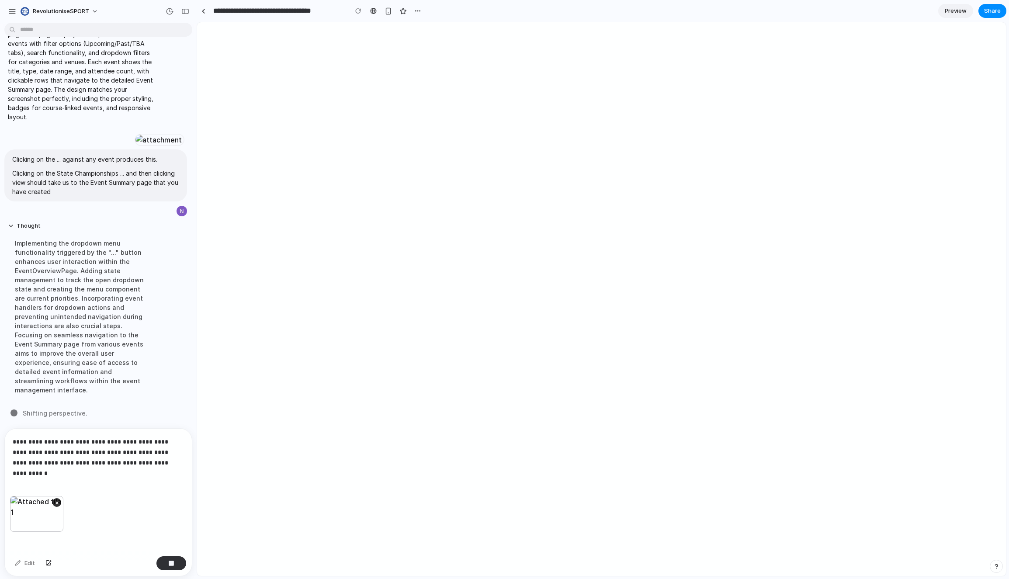
click at [59, 475] on div "**********" at bounding box center [98, 462] width 187 height 67
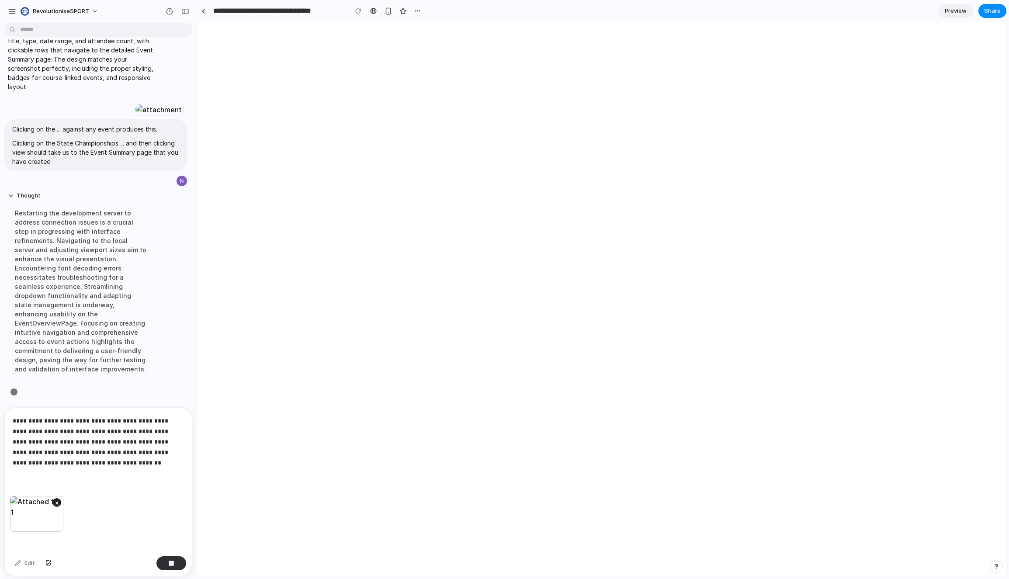
scroll to position [308, 0]
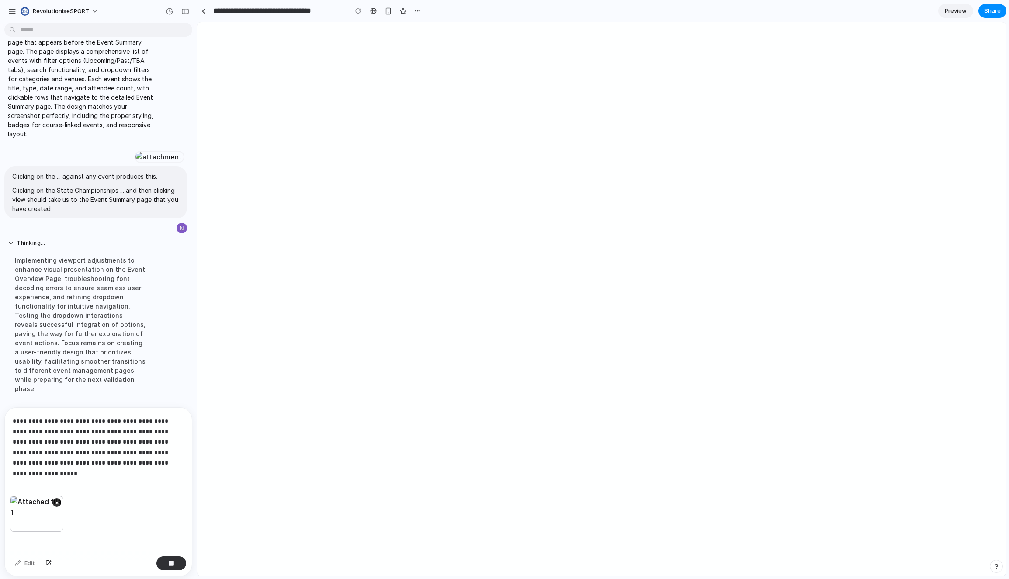
click at [13, 463] on p "**********" at bounding box center [98, 442] width 171 height 52
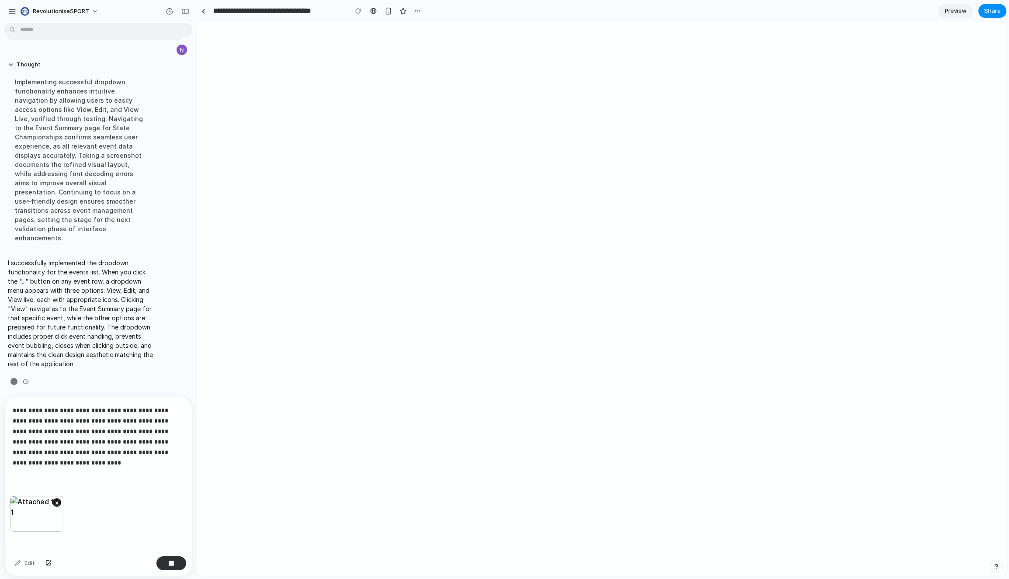
scroll to position [411, 0]
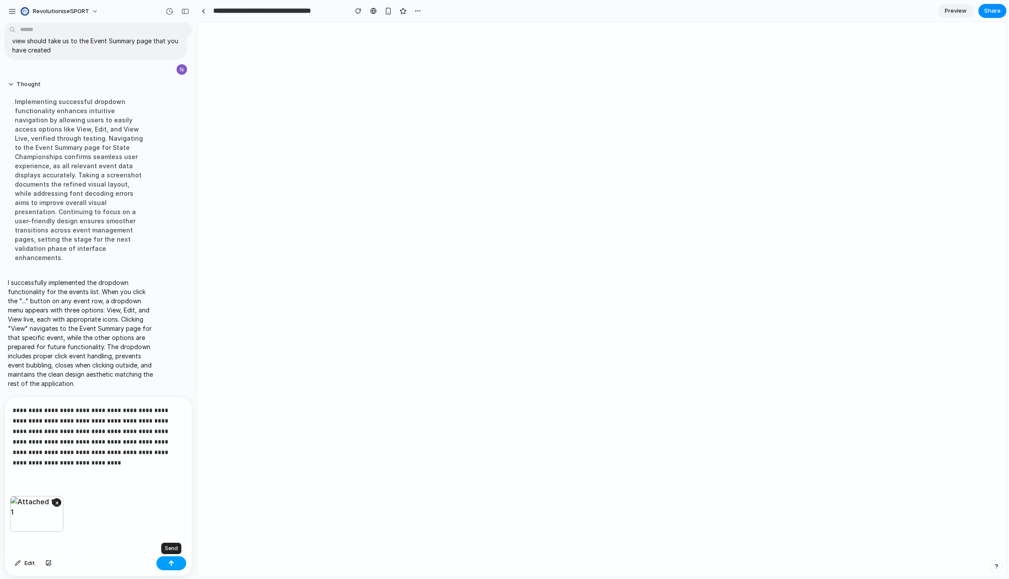
click at [171, 559] on button "button" at bounding box center [171, 563] width 30 height 14
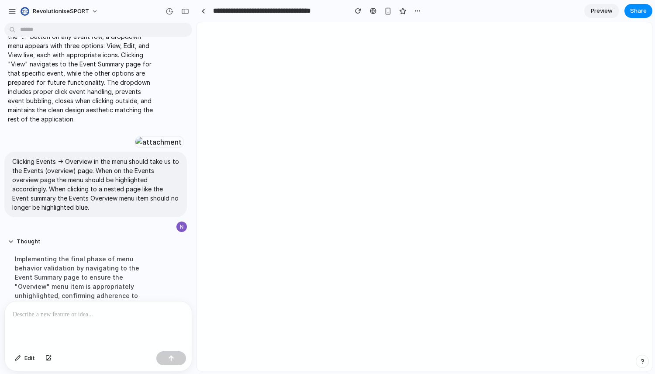
scroll to position [351, 0]
click at [188, 13] on div "button" at bounding box center [185, 11] width 8 height 6
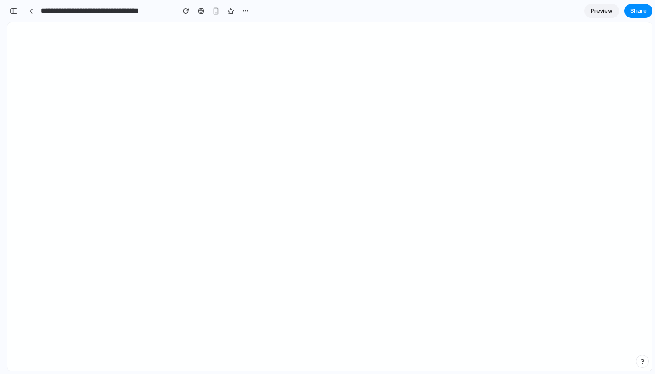
click at [606, 10] on span "Preview" at bounding box center [602, 11] width 22 height 9
click at [604, 11] on span "Edit" at bounding box center [602, 11] width 10 height 9
